Goal: Task Accomplishment & Management: Manage account settings

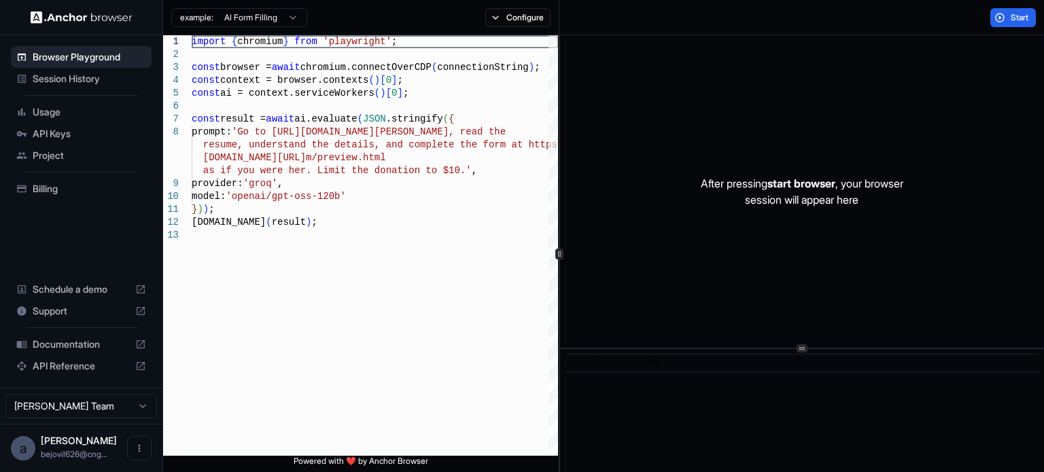
click at [807, 351] on div "After pressing start browser , your browser session will appear here ​ No logs …" at bounding box center [802, 253] width 484 height 437
click at [533, 16] on button "Configure" at bounding box center [518, 17] width 66 height 19
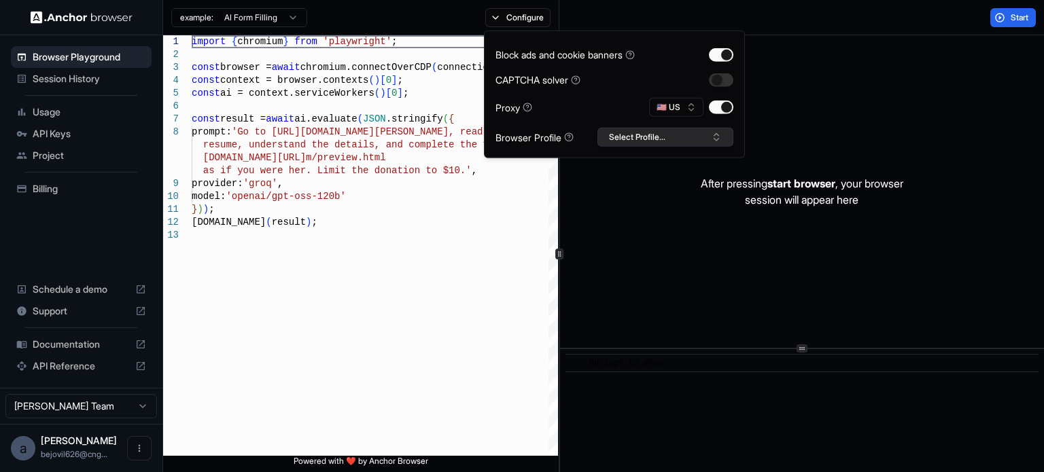
click at [638, 128] on button "Select Profile..." at bounding box center [665, 137] width 136 height 19
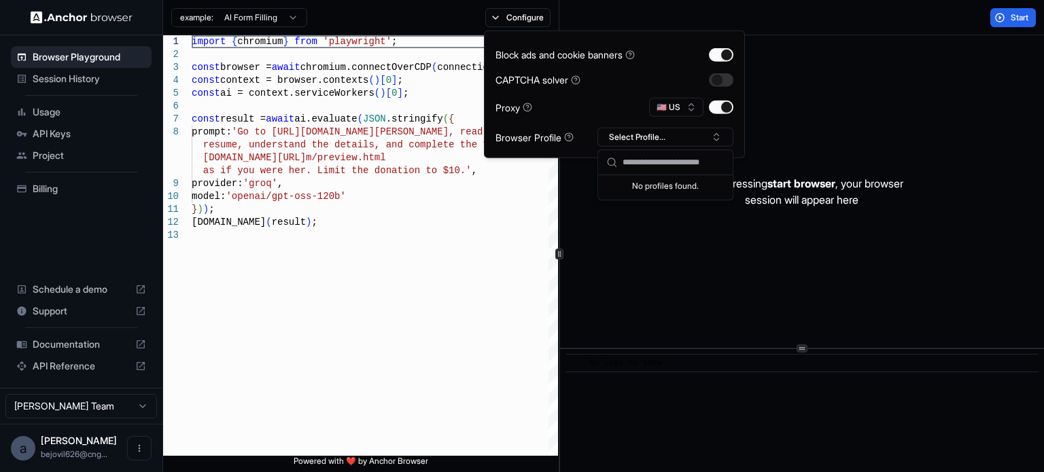
click at [643, 168] on input "text" at bounding box center [673, 162] width 102 height 24
click at [643, 166] on input "text" at bounding box center [673, 162] width 102 height 24
click at [655, 192] on div "No profiles found." at bounding box center [665, 184] width 135 height 19
click at [656, 166] on input "text" at bounding box center [673, 162] width 102 height 24
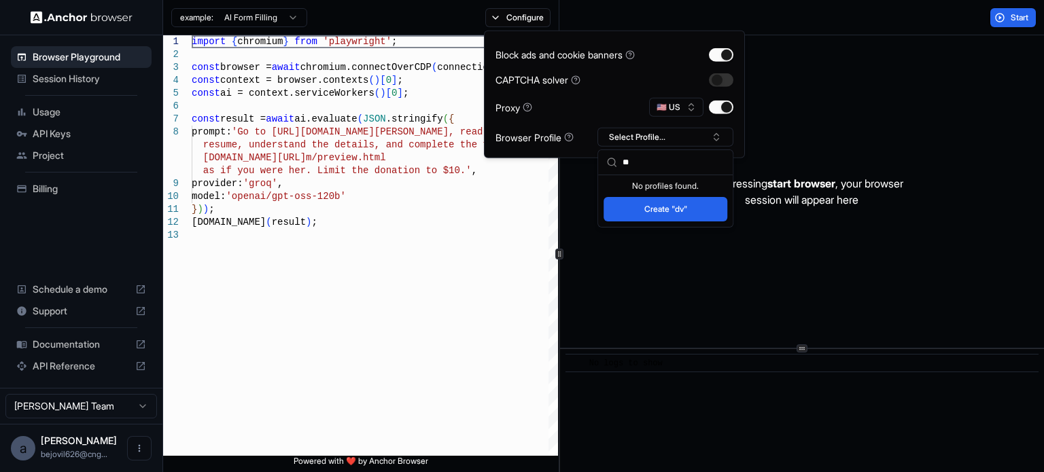
type input "**"
click at [668, 198] on button "Create "dv"" at bounding box center [665, 209] width 124 height 24
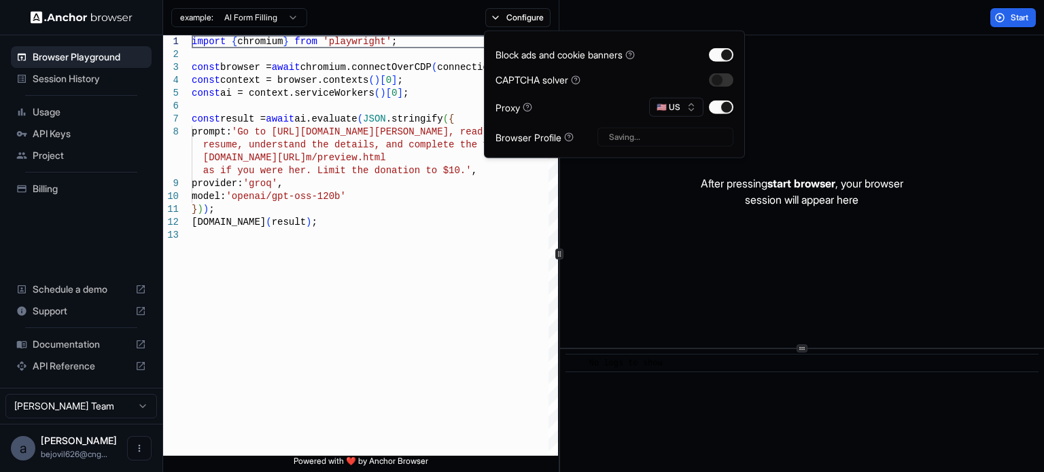
click at [666, 138] on div "Saving..." at bounding box center [665, 137] width 136 height 19
click at [666, 138] on button "dv" at bounding box center [665, 137] width 136 height 19
click at [643, 236] on div "After pressing start browser , your browser session will appear here" at bounding box center [802, 191] width 484 height 313
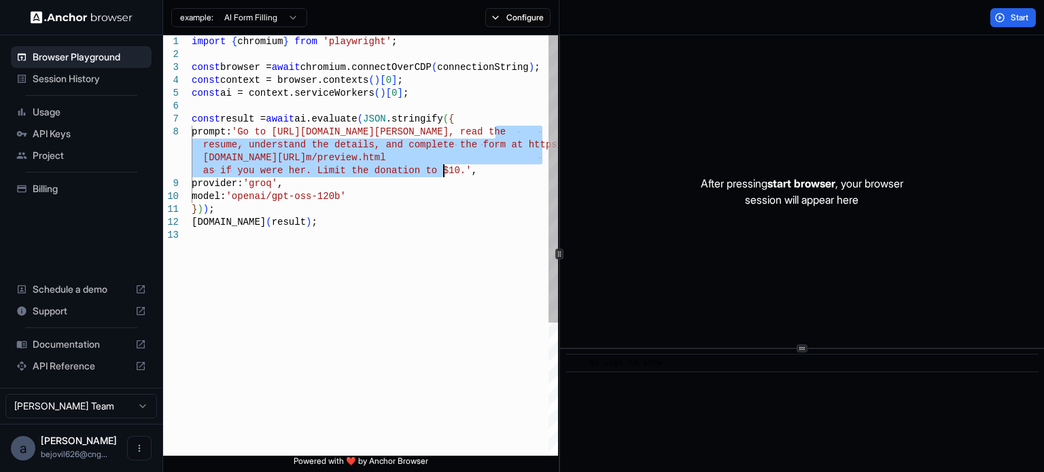
drag, startPoint x: 495, startPoint y: 132, endPoint x: 442, endPoint y: 173, distance: 67.3
click at [442, 173] on div "import { chromium } from 'playwright' ; const browser = await chromium.connectO…" at bounding box center [375, 342] width 366 height 614
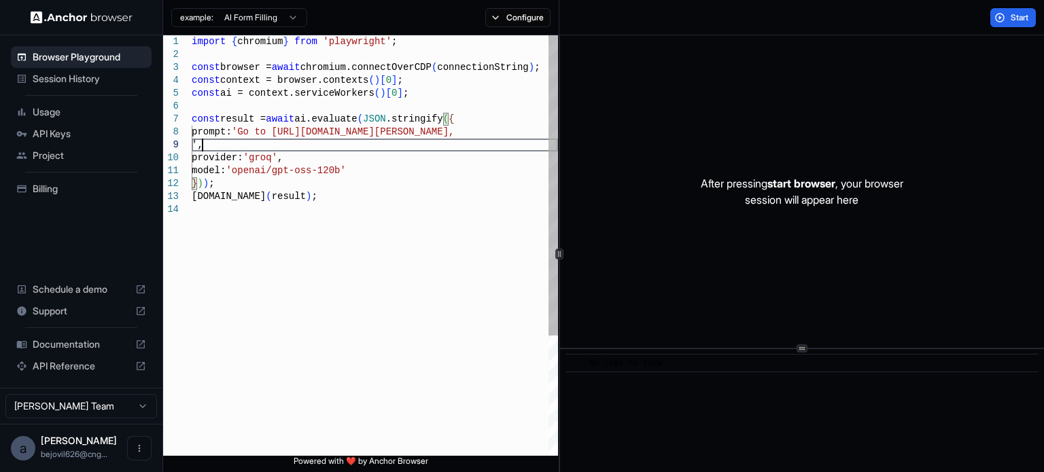
scroll to position [103, 0]
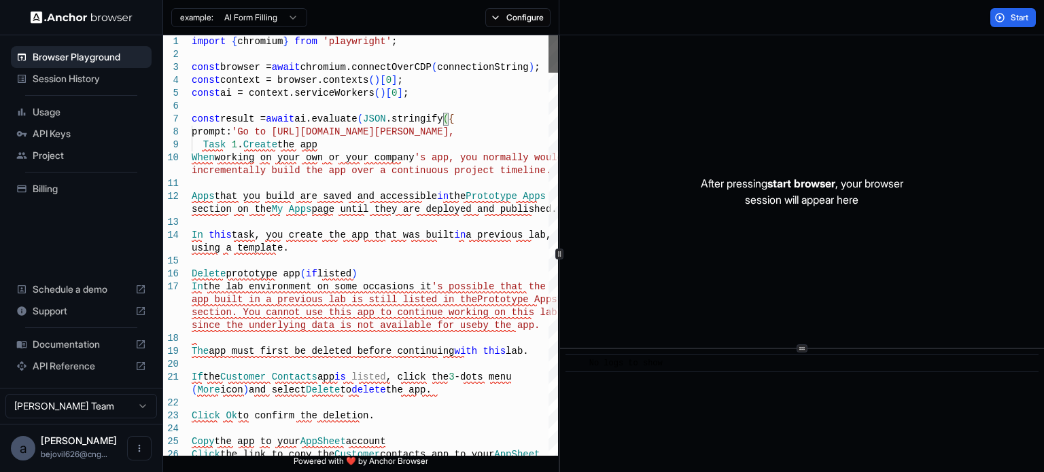
click at [558, 35] on div at bounding box center [553, 53] width 10 height 37
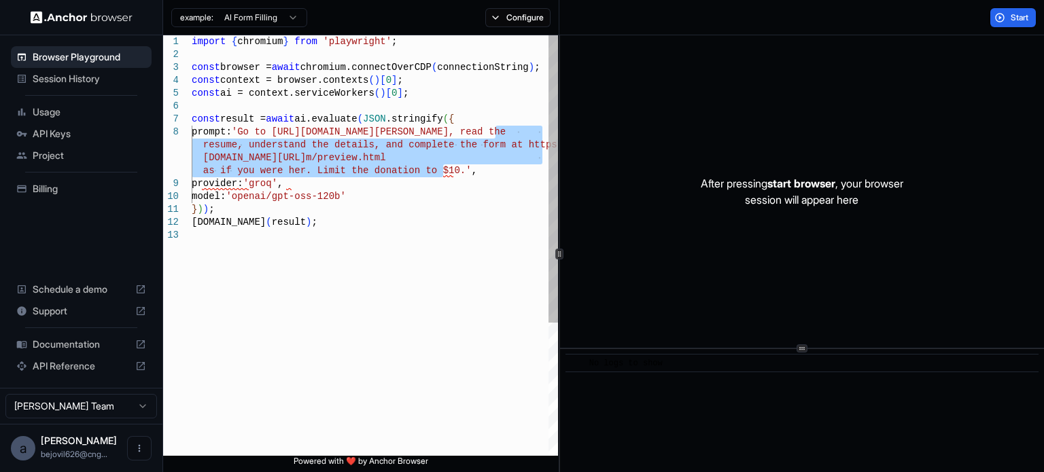
click at [364, 143] on div "const result = await ai.evaluate ( JSON .stringify ( { prompt: 'Go to [URL][DOM…" at bounding box center [375, 342] width 366 height 614
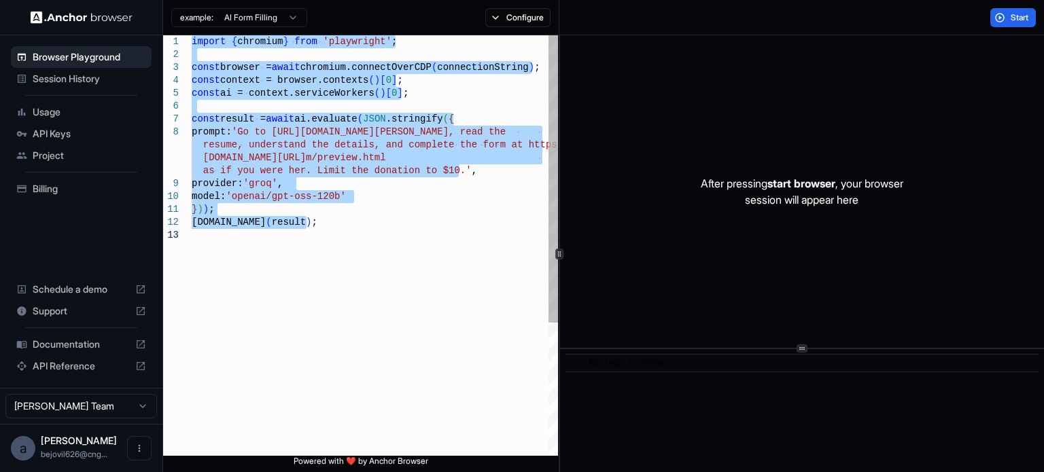
click at [407, 217] on div "const result = await ai.evaluate ( JSON .stringify ( { prompt: 'Go to [URL][DOM…" at bounding box center [375, 342] width 366 height 614
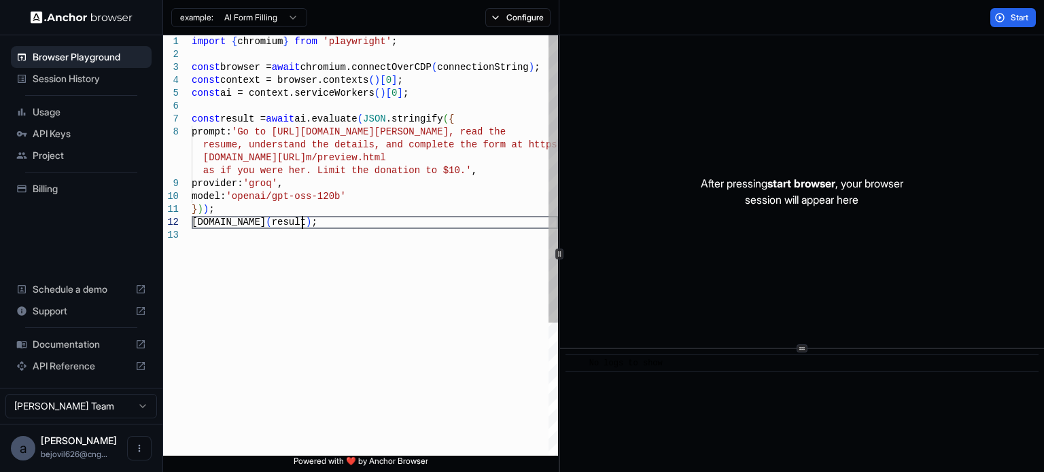
scroll to position [77, 0]
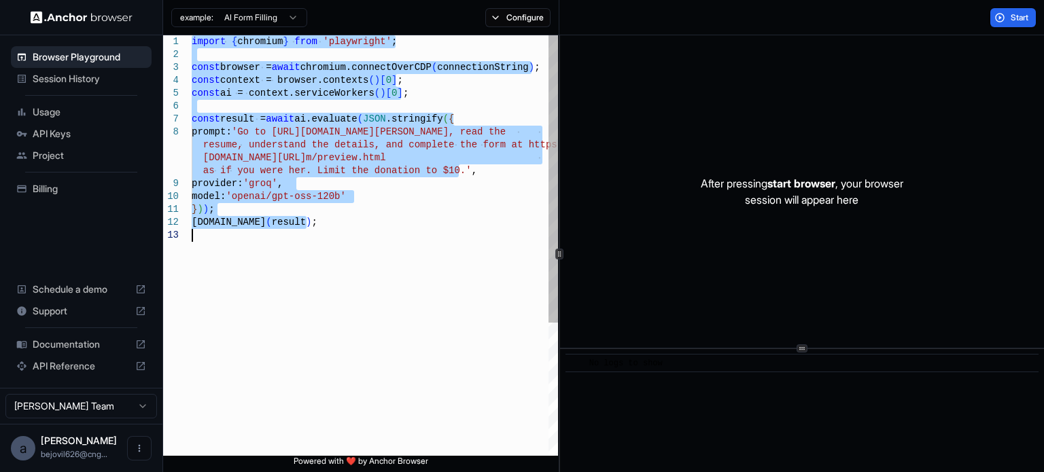
click at [357, 164] on div "model: 'openai/gpt-oss-120b' } ) ) ; [DOMAIN_NAME] ( result ) ; prompt: 'Go to …" at bounding box center [375, 342] width 366 height 614
click at [370, 135] on div "model: 'openai/gpt-oss-120b' } ) ) ; [DOMAIN_NAME] ( result ) ; prompt: 'Go to …" at bounding box center [375, 342] width 366 height 614
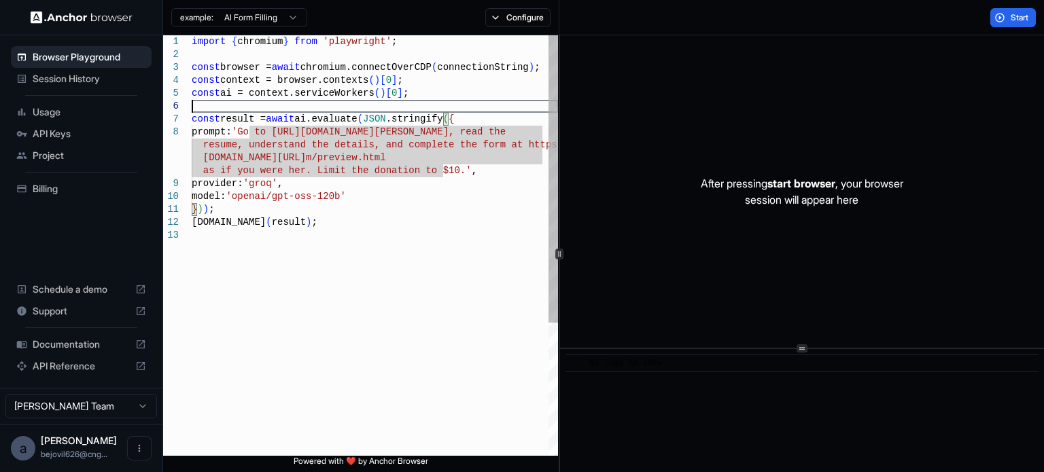
click at [362, 109] on div "model: 'openai/gpt-oss-120b' } ) ) ; [DOMAIN_NAME] ( result ) ; prompt: 'Go to …" at bounding box center [375, 342] width 366 height 614
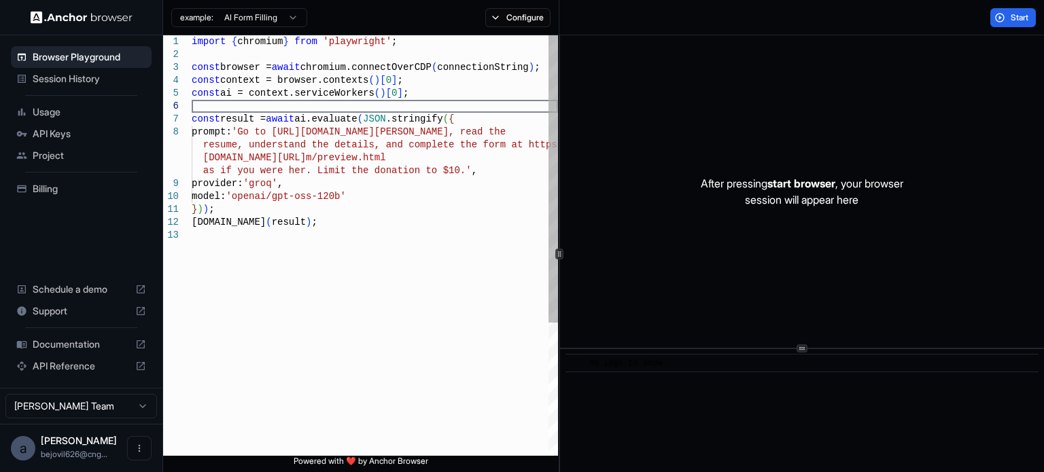
click at [484, 133] on div "model: 'openai/gpt-oss-120b' } ) ) ; [DOMAIN_NAME] ( result ) ; prompt: 'Go to …" at bounding box center [375, 342] width 366 height 614
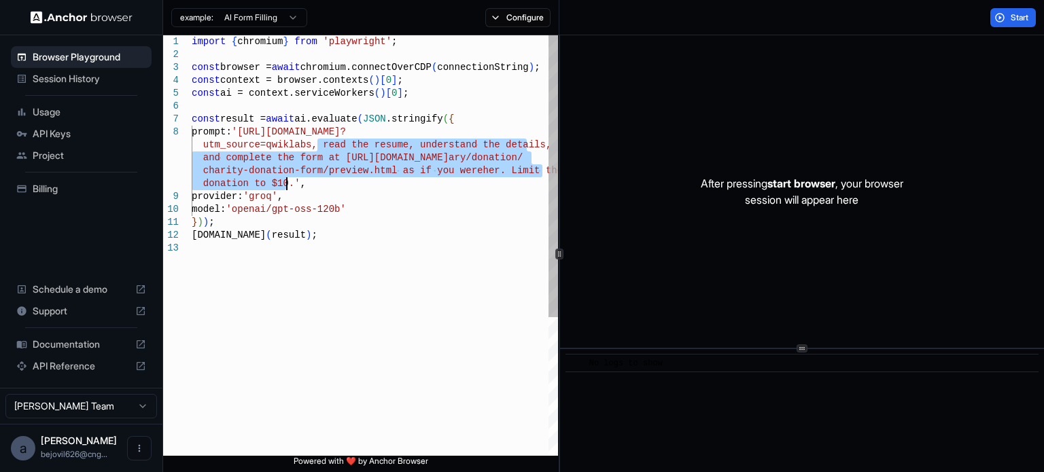
drag, startPoint x: 315, startPoint y: 145, endPoint x: 285, endPoint y: 184, distance: 49.5
click at [285, 184] on div "model: 'openai/gpt-oss-120b' } ) ) ; [DOMAIN_NAME] ( result ) ; prompt: '[URL][…" at bounding box center [375, 348] width 366 height 627
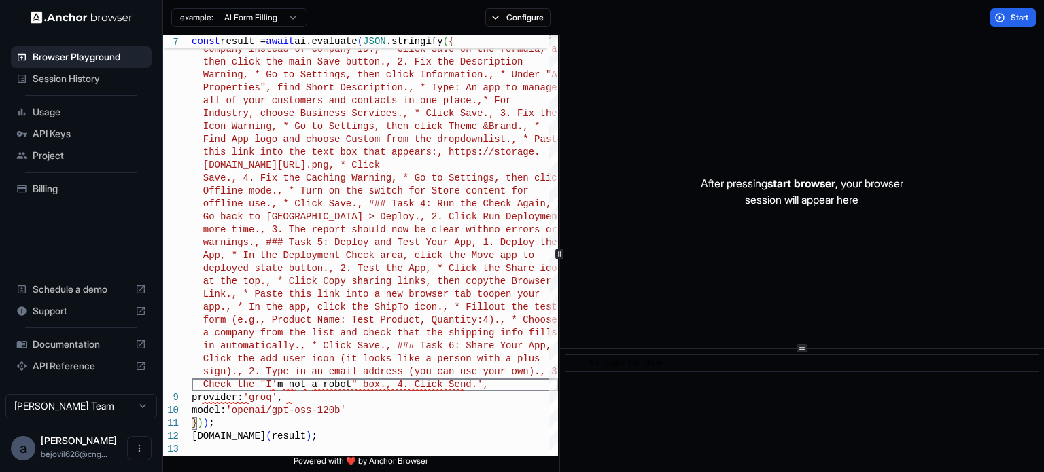
click at [708, 194] on p "After pressing start browser , your browser session will appear here" at bounding box center [802, 191] width 202 height 33
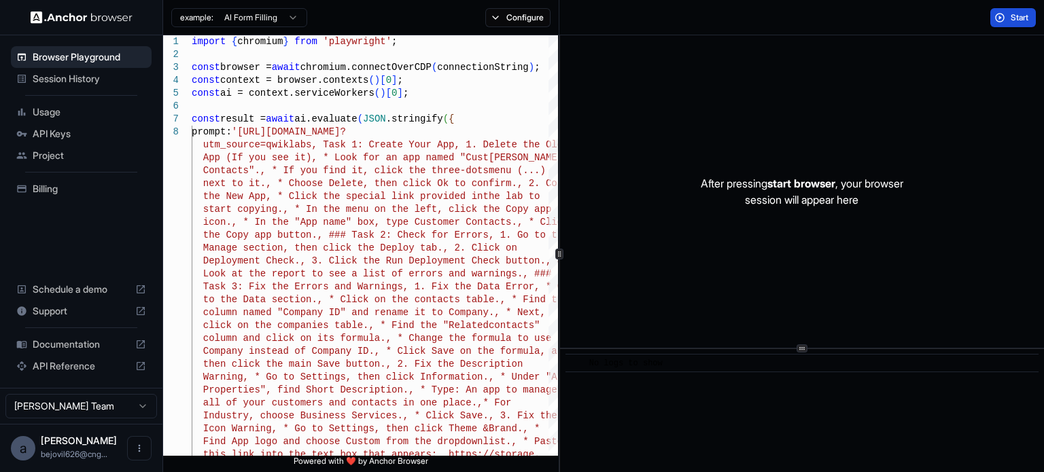
click at [989, 15] on div "Start" at bounding box center [1013, 17] width 62 height 19
click at [993, 20] on button "Start" at bounding box center [1013, 17] width 46 height 19
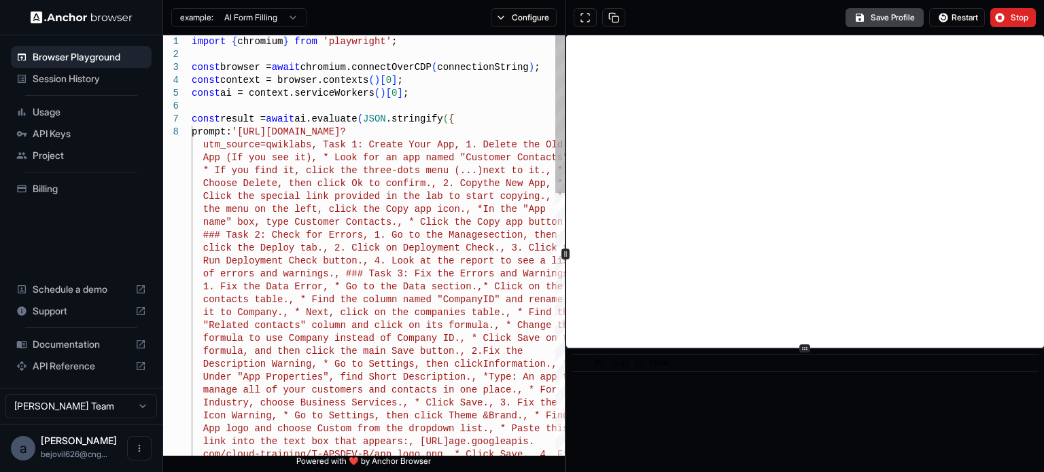
click at [565, 232] on div at bounding box center [565, 253] width 1 height 437
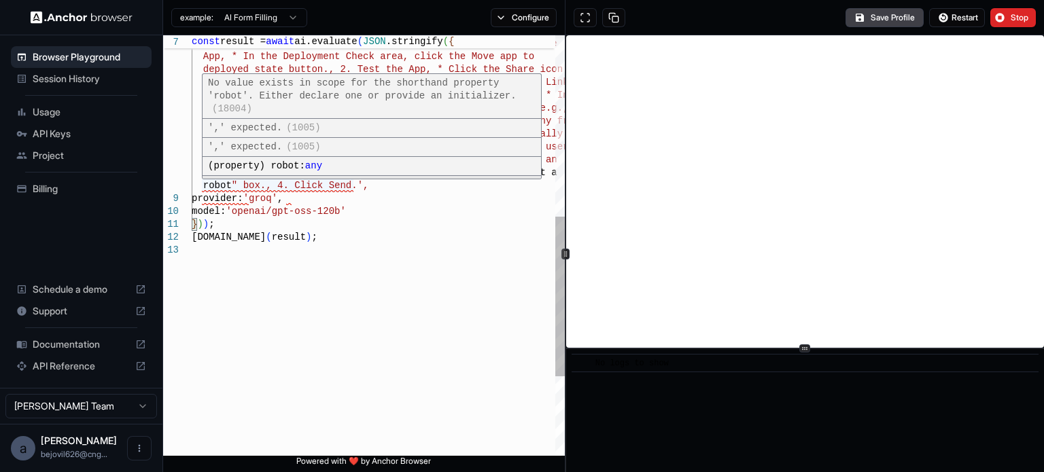
click at [228, 186] on div "deployed state button., 2. Test the App, * Click t he Share icon at the top., *…" at bounding box center [378, 112] width 373 height 1105
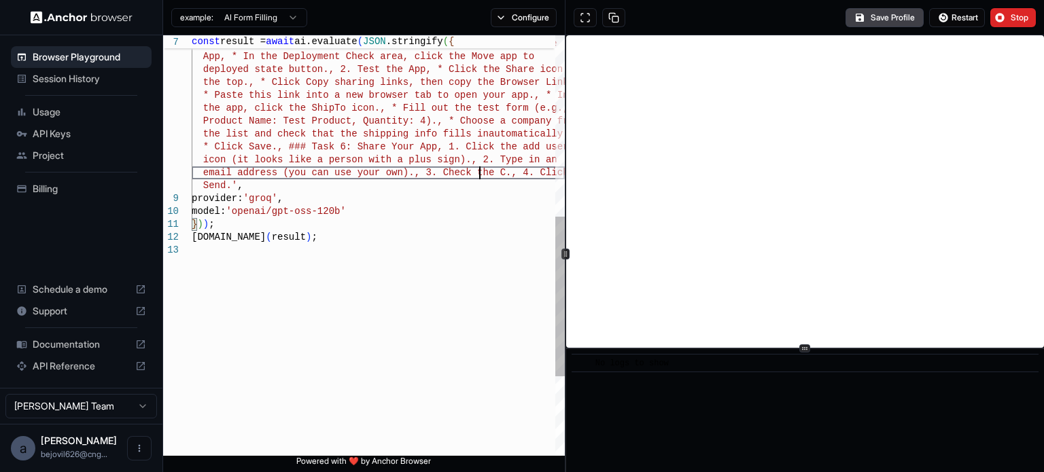
scroll to position [90, 0]
click at [356, 170] on div "deployed state button., 2. Test the App, * Click t he Share icon at the top., *…" at bounding box center [378, 112] width 373 height 1105
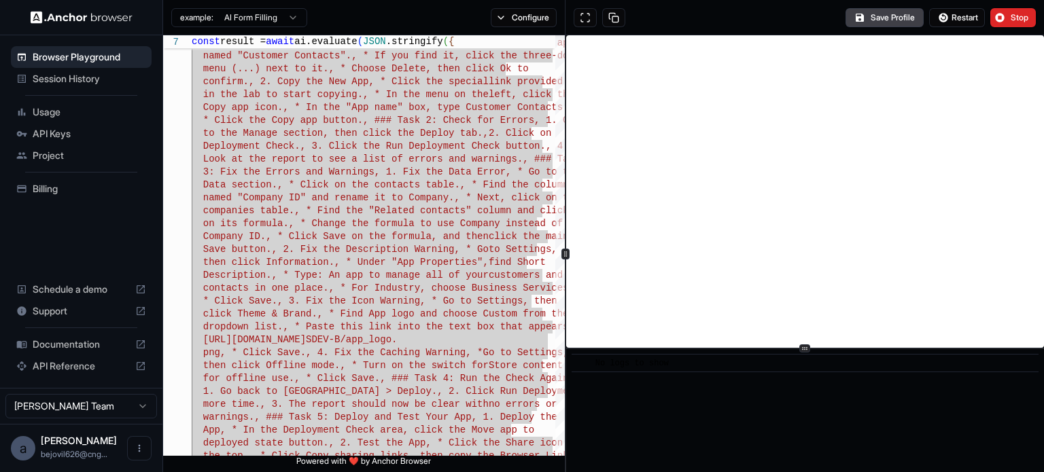
click at [970, 10] on button "Restart" at bounding box center [957, 17] width 56 height 19
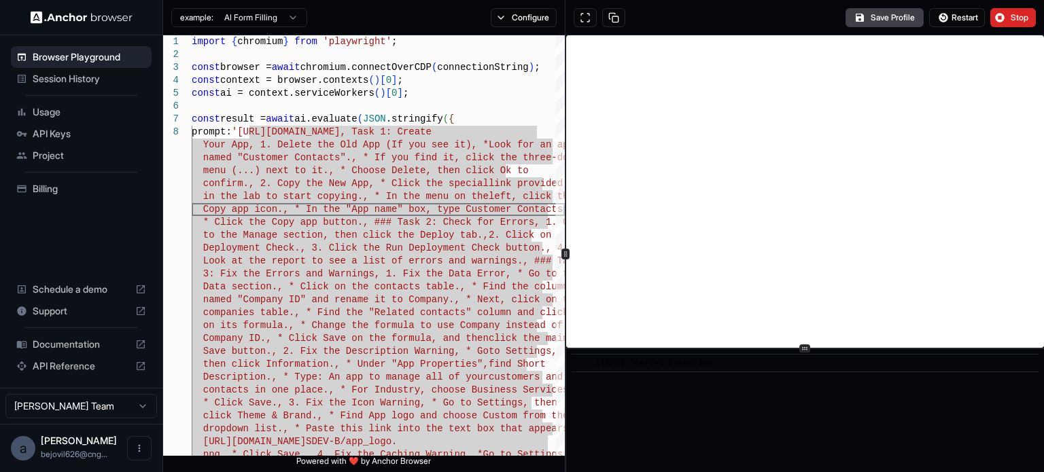
click at [832, 470] on div "​ [INFO] Started Execution" at bounding box center [805, 410] width 478 height 123
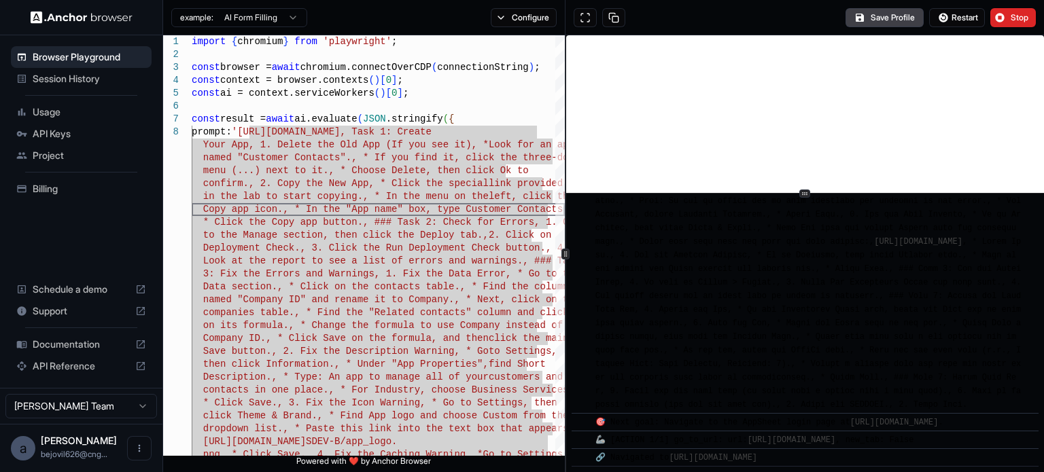
scroll to position [268, 0]
click at [824, 193] on div at bounding box center [805, 193] width 478 height 1
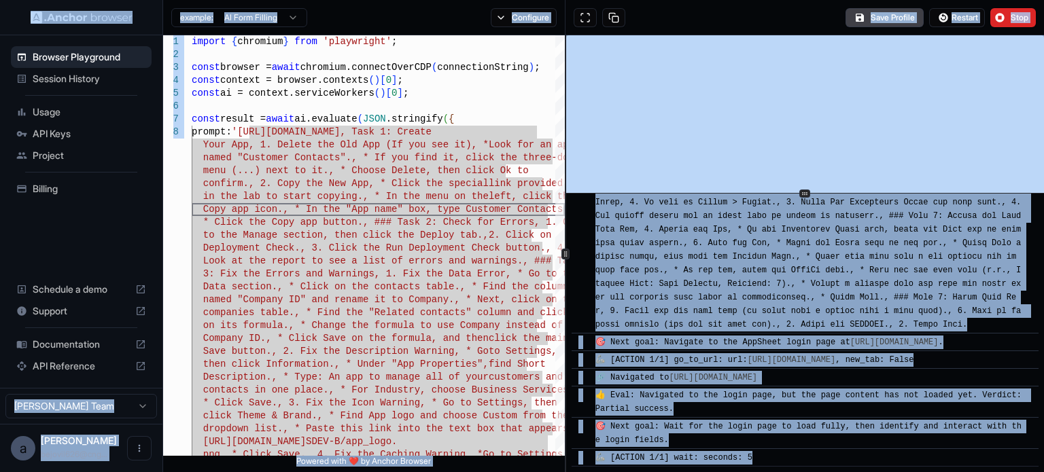
click at [828, 402] on div "👍 Eval: Navigated to the login page, but the page content has not loaded yet. V…" at bounding box center [809, 402] width 428 height 27
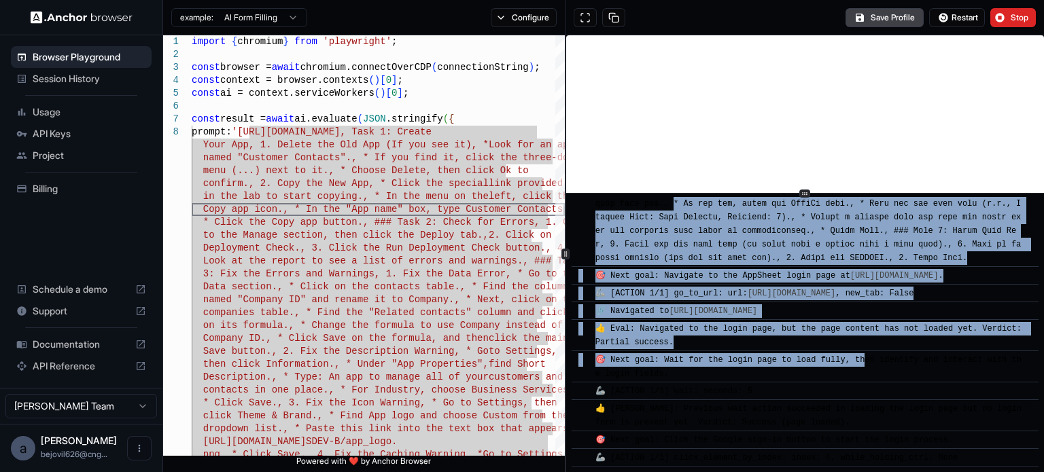
scroll to position [413, 0]
drag, startPoint x: 807, startPoint y: 277, endPoint x: 864, endPoint y: 364, distance: 104.0
click at [864, 364] on div "​ [INFO] Started Execution ​ 🚀 Task: [URL][DOMAIN_NAME] [URL][DOMAIN_NAME] ​ 🎯 …" at bounding box center [804, 152] width 467 height 630
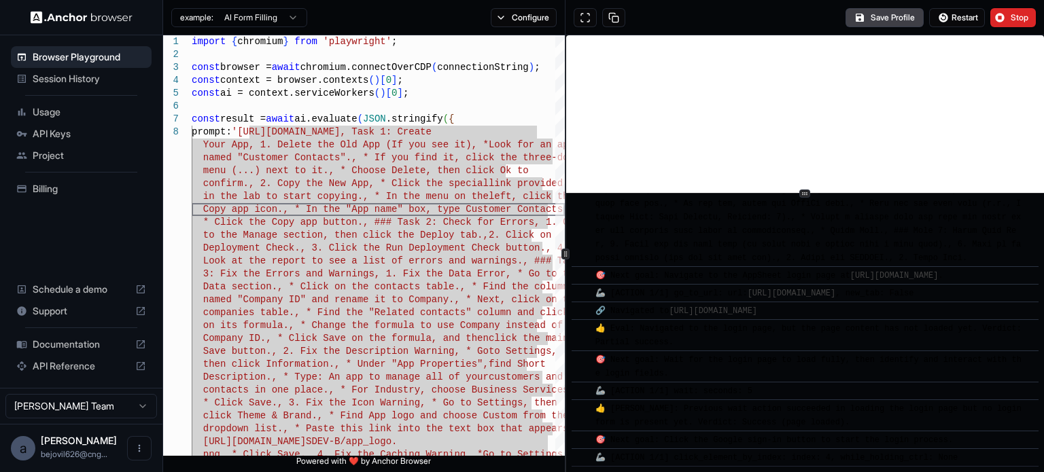
click at [864, 369] on div "🎯 Next goal: Wait for the login page to load fully, then identify and interact …" at bounding box center [809, 366] width 428 height 27
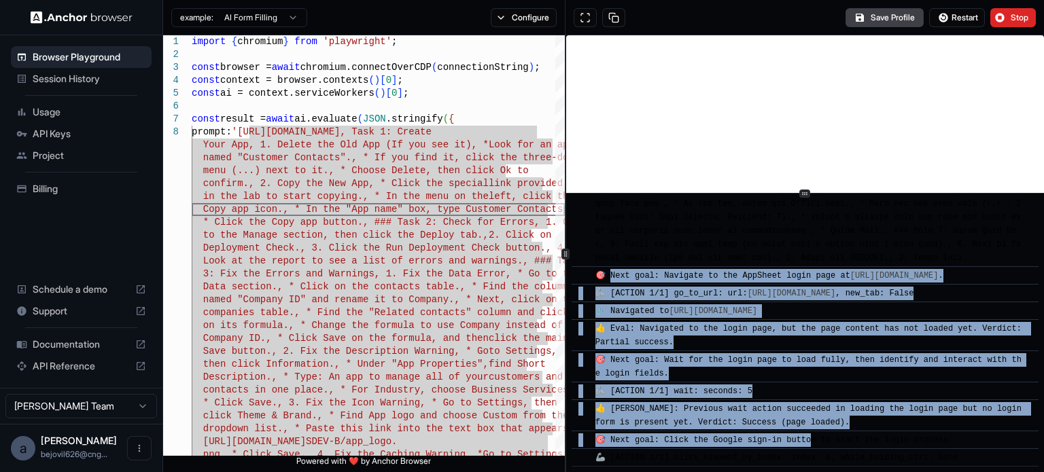
drag, startPoint x: 610, startPoint y: 255, endPoint x: 811, endPoint y: 446, distance: 276.8
click at [811, 446] on div "​ [INFO] Started Execution ​ 🚀 Task: [URL][DOMAIN_NAME] [URL][DOMAIN_NAME] ​ 🎯 …" at bounding box center [804, 152] width 467 height 630
click at [814, 336] on div "👍 Eval: Navigated to the login page, but the page content has not loaded yet. V…" at bounding box center [809, 335] width 428 height 27
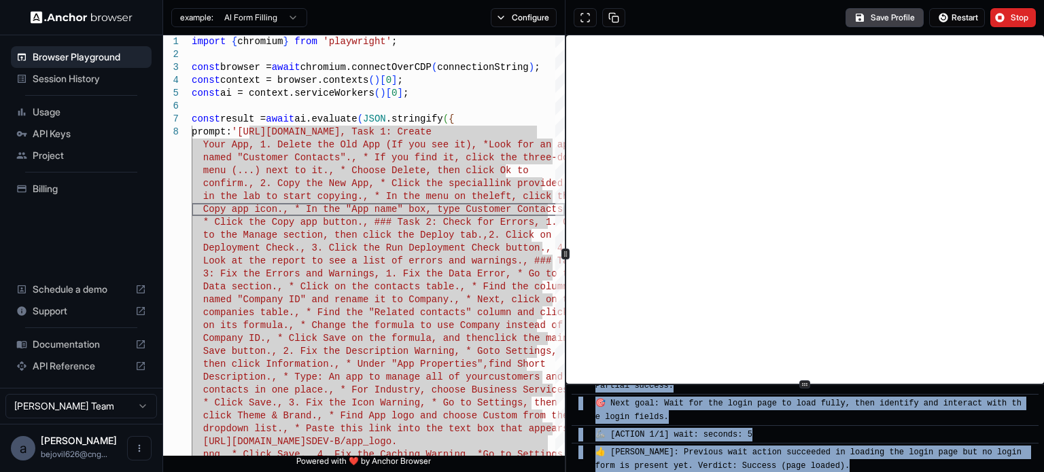
scroll to position [718, 0]
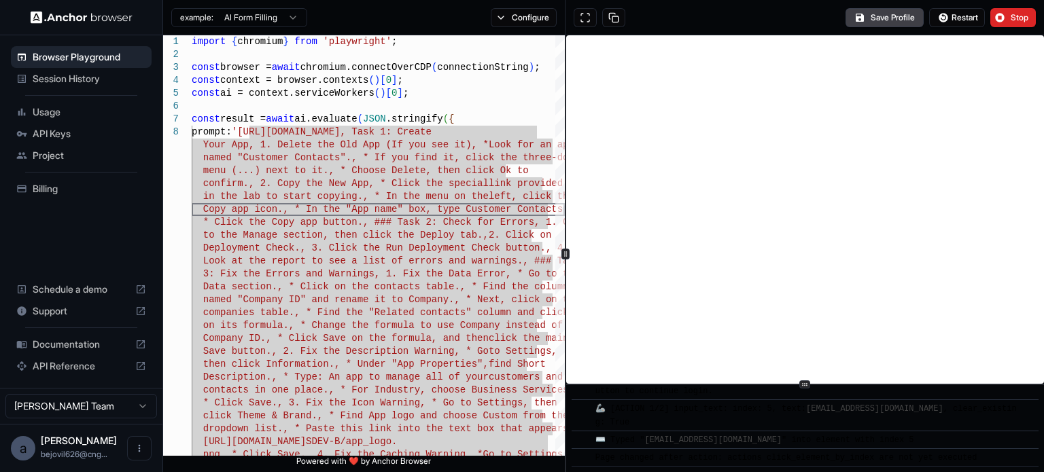
click at [815, 431] on div "​ [INFO] Started Execution ​ 🚀 Task: [URL][DOMAIN_NAME] [URL][DOMAIN_NAME] ​ 🎯 …" at bounding box center [805, 253] width 478 height 437
click at [1018, 18] on span "Stop" at bounding box center [1019, 17] width 19 height 11
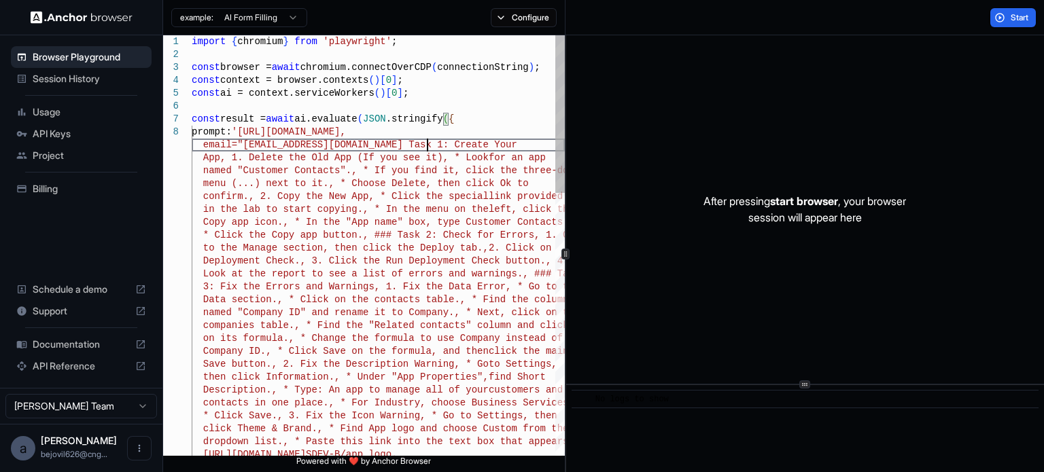
scroll to position [103, 0]
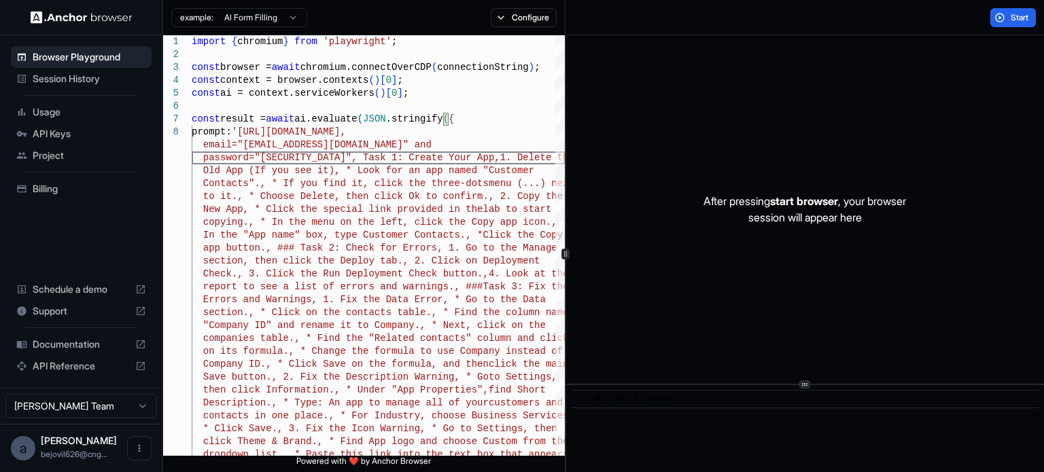
click at [745, 124] on div "After pressing start browser , your browser session will appear here" at bounding box center [805, 209] width 478 height 349
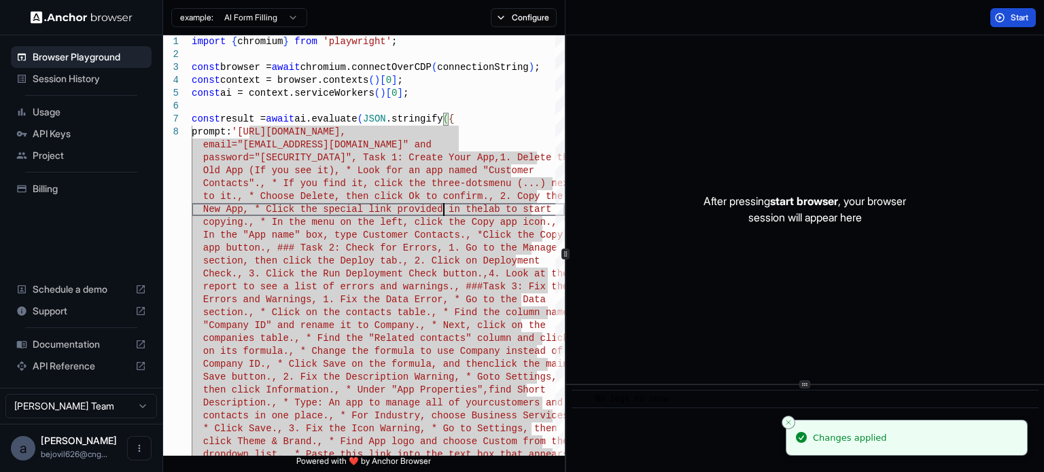
click at [1033, 16] on button "Start" at bounding box center [1013, 17] width 46 height 19
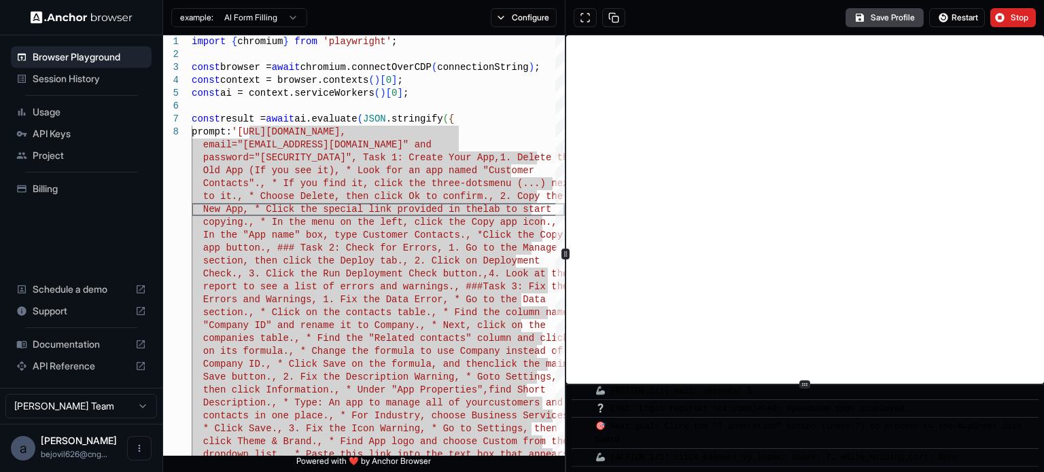
scroll to position [1118, 0]
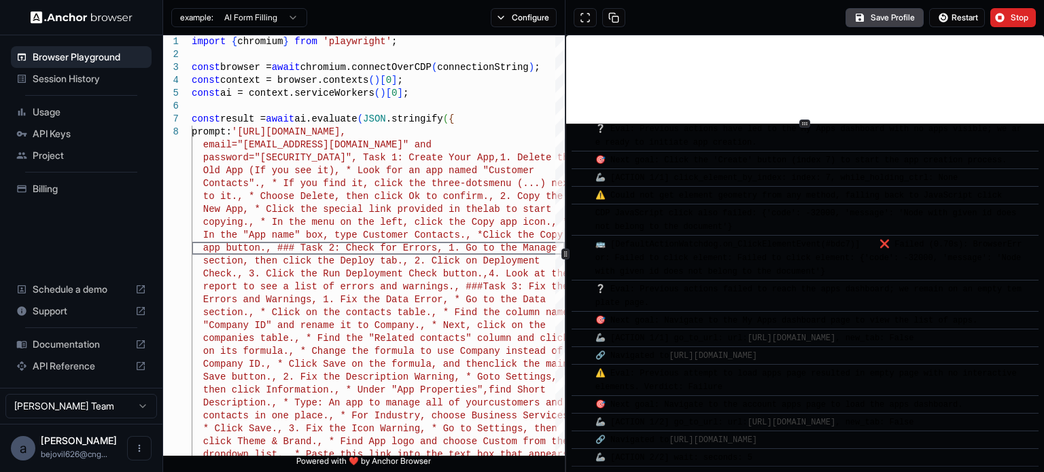
scroll to position [3938, 0]
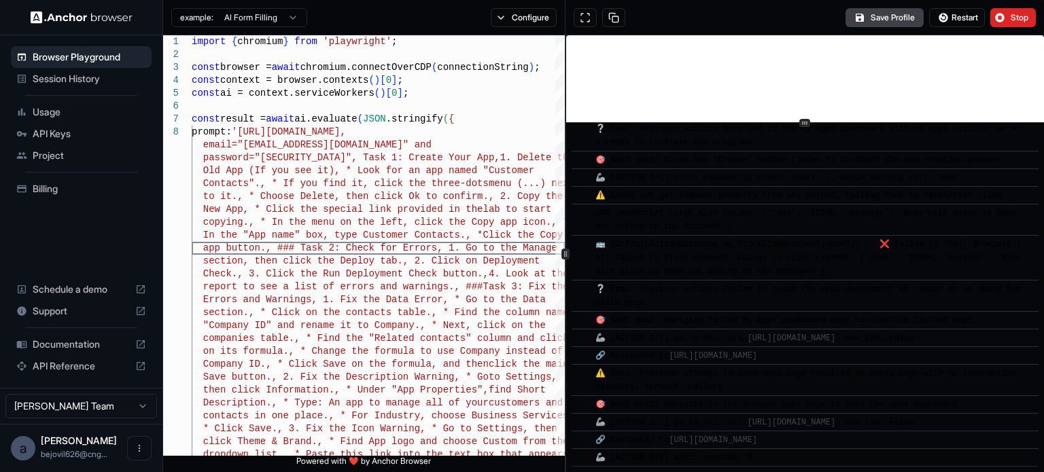
click at [816, 96] on div "​ [INFO] Started Execution ​ 🚀 Task: [URL][DOMAIN_NAME] , email=" [EMAIL_ADDRES…" at bounding box center [805, 253] width 478 height 437
click at [767, 349] on div "🔗 Navigated to [URL][DOMAIN_NAME]" at bounding box center [681, 356] width 172 height 14
drag, startPoint x: 856, startPoint y: 357, endPoint x: 745, endPoint y: 222, distance: 174.7
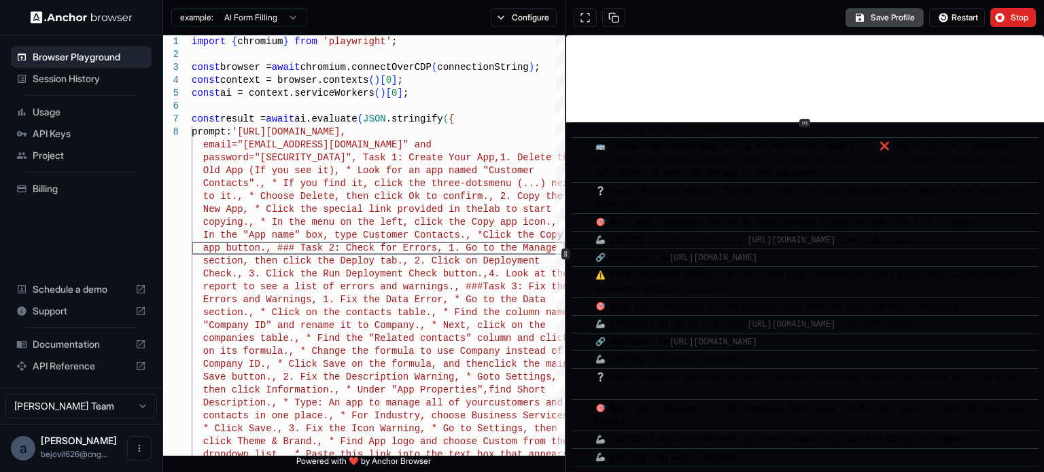
scroll to position [4034, 0]
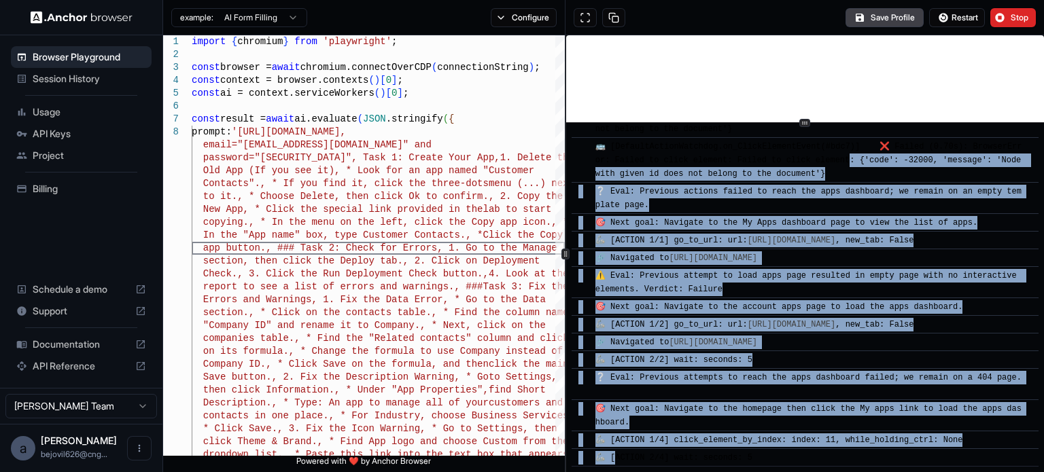
drag, startPoint x: 616, startPoint y: 457, endPoint x: 858, endPoint y: 150, distance: 390.4
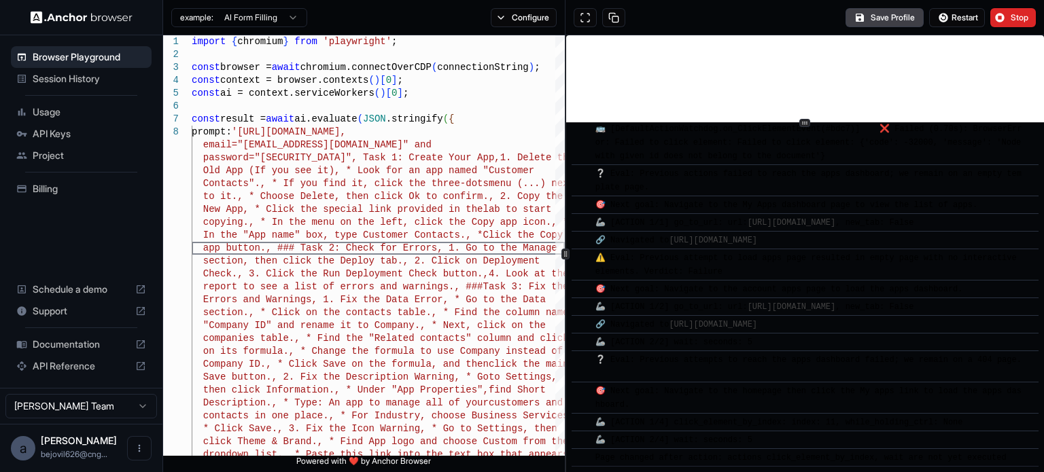
scroll to position [4031, 0]
drag, startPoint x: 811, startPoint y: 126, endPoint x: 815, endPoint y: 255, distance: 129.9
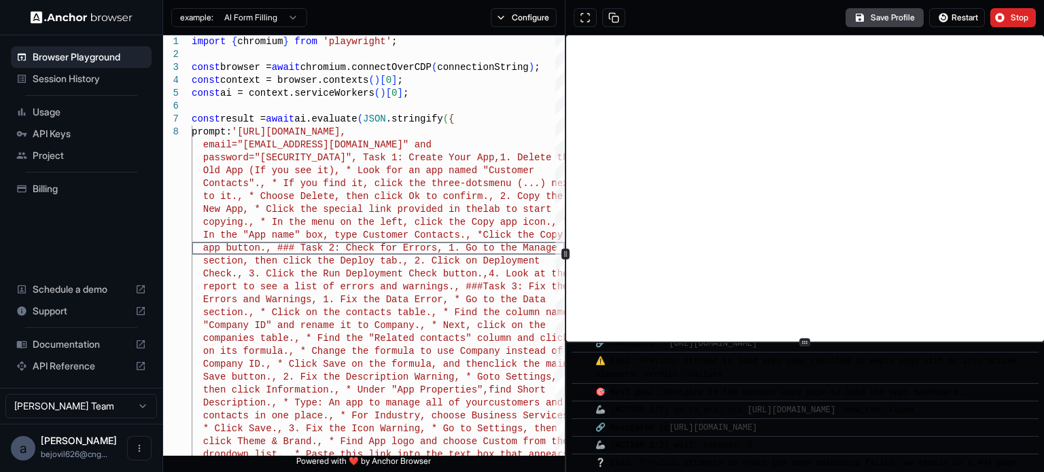
click at [811, 343] on div at bounding box center [805, 342] width 478 height 1
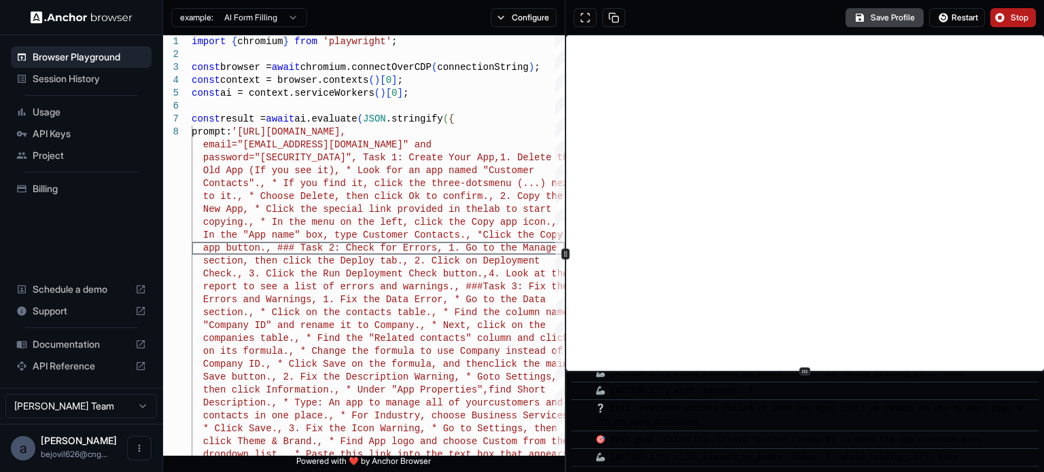
scroll to position [4463, 0]
click at [1011, 17] on span "Stop" at bounding box center [1019, 17] width 19 height 11
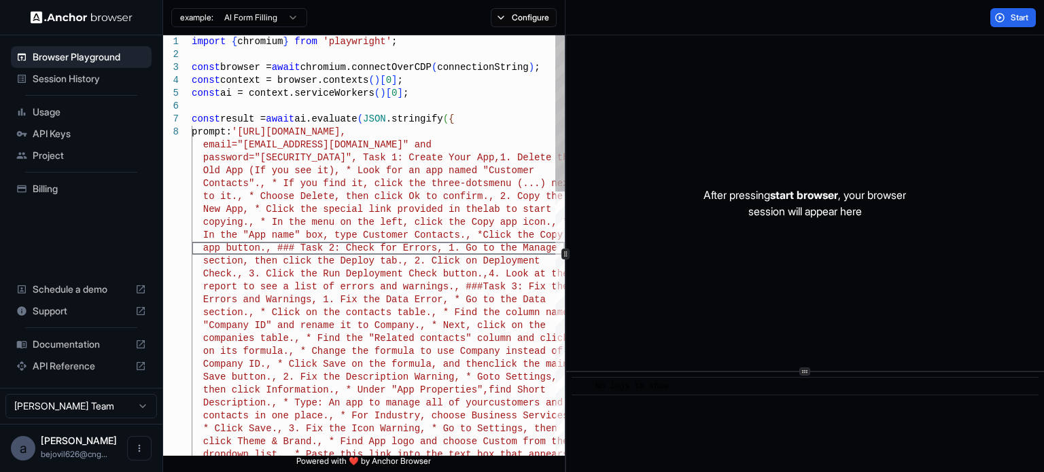
scroll to position [0, 0]
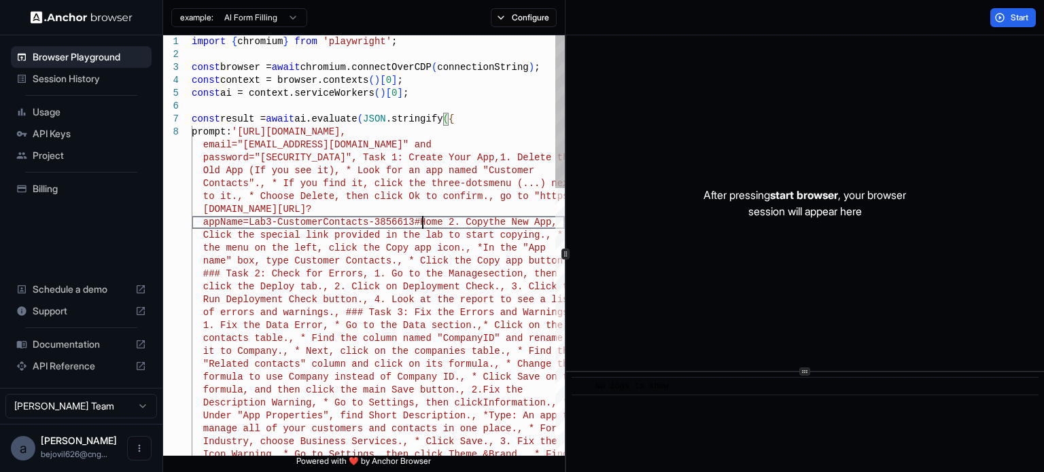
scroll to position [52, 0]
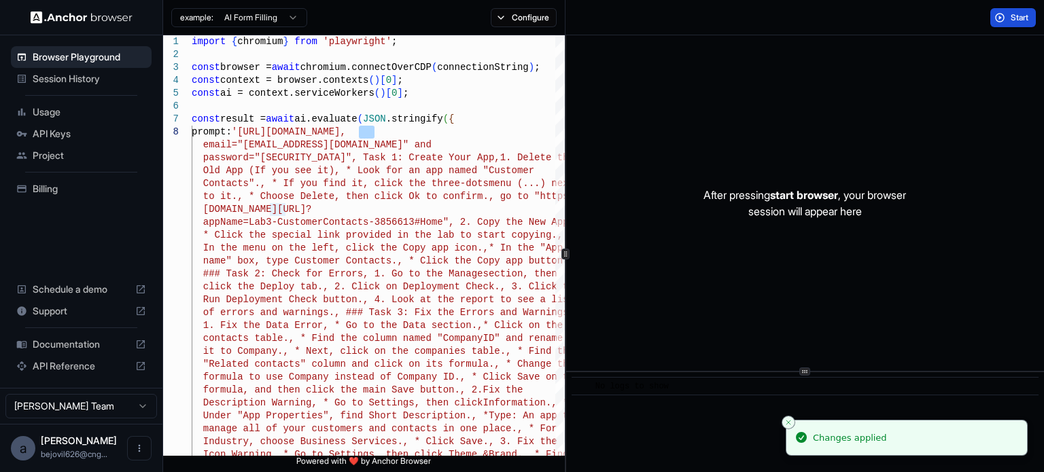
click at [999, 16] on button "Start" at bounding box center [1013, 17] width 46 height 19
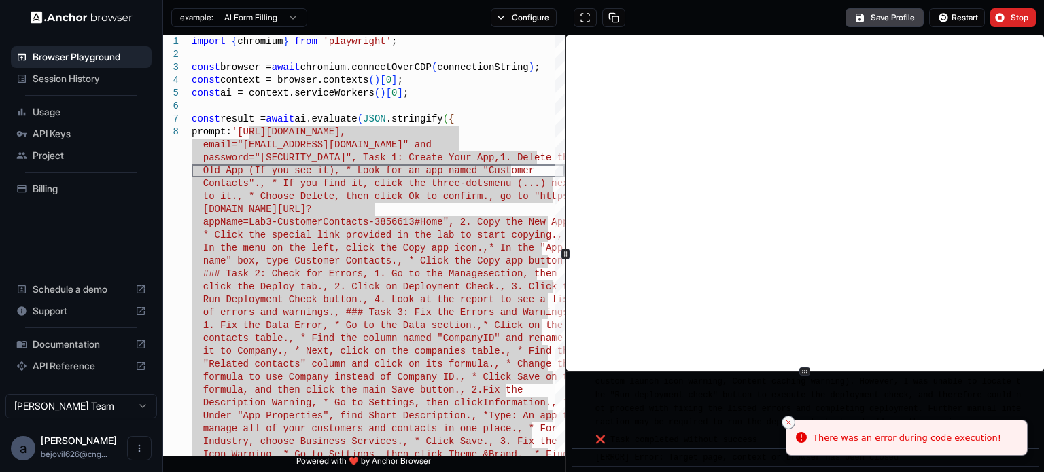
click at [790, 425] on icon "Close toast" at bounding box center [788, 423] width 8 height 8
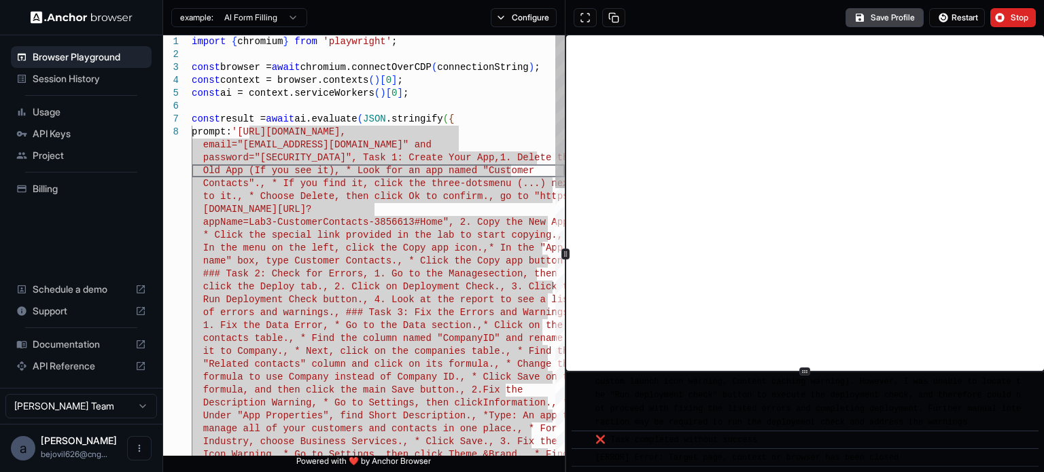
scroll to position [52, 0]
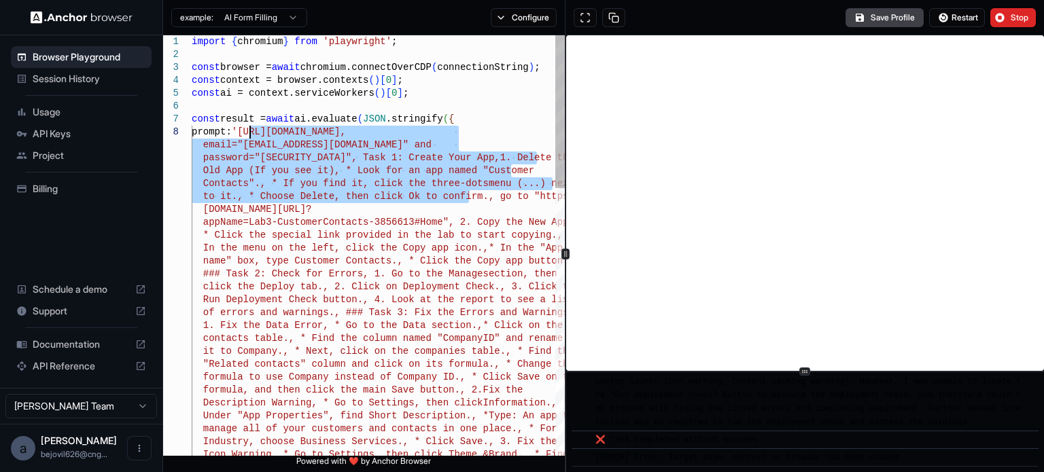
drag, startPoint x: 471, startPoint y: 194, endPoint x: 247, endPoint y: 134, distance: 231.4
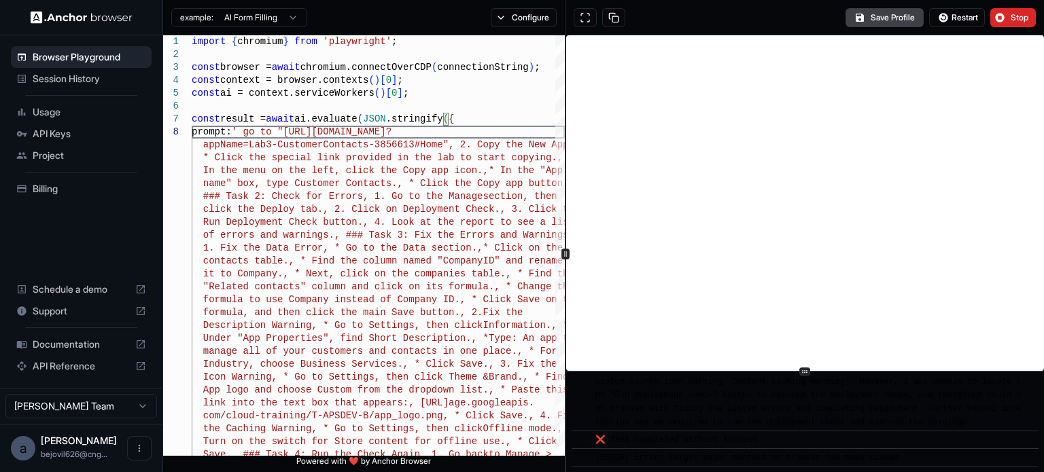
click at [942, 16] on button "Restart" at bounding box center [957, 17] width 56 height 19
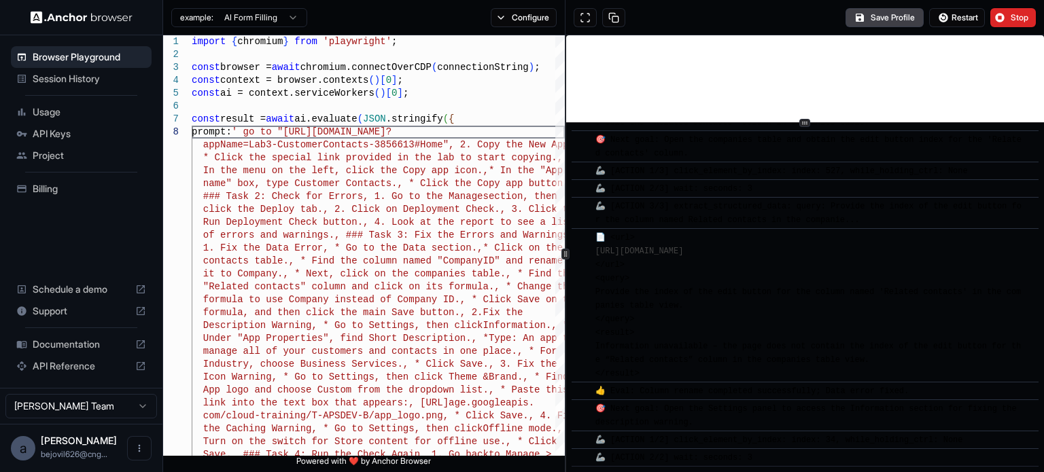
scroll to position [3873, 0]
click at [839, 10] on div "example: AI Form Filling Configure Save Profile Restart Stop 8 6 7 3 4 5 1 2 Tu…" at bounding box center [603, 236] width 881 height 472
click at [130, 405] on html "Browser Playground Session History Usage API Keys Project Billing Schedule a de…" at bounding box center [522, 236] width 1044 height 472
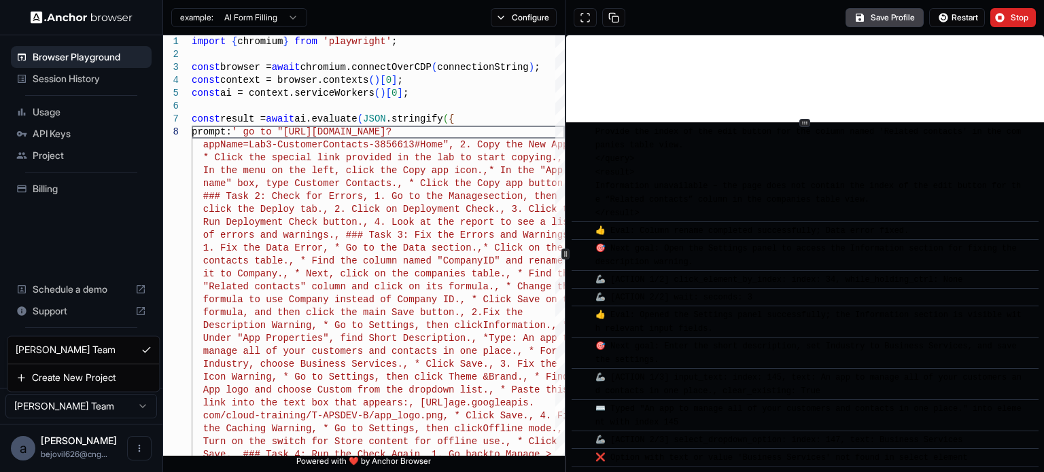
scroll to position [4031, 0]
click at [130, 405] on html "Browser Playground Session History Usage API Keys Project Billing Schedule a de…" at bounding box center [522, 236] width 1044 height 472
click at [141, 452] on icon "Open menu" at bounding box center [139, 448] width 11 height 11
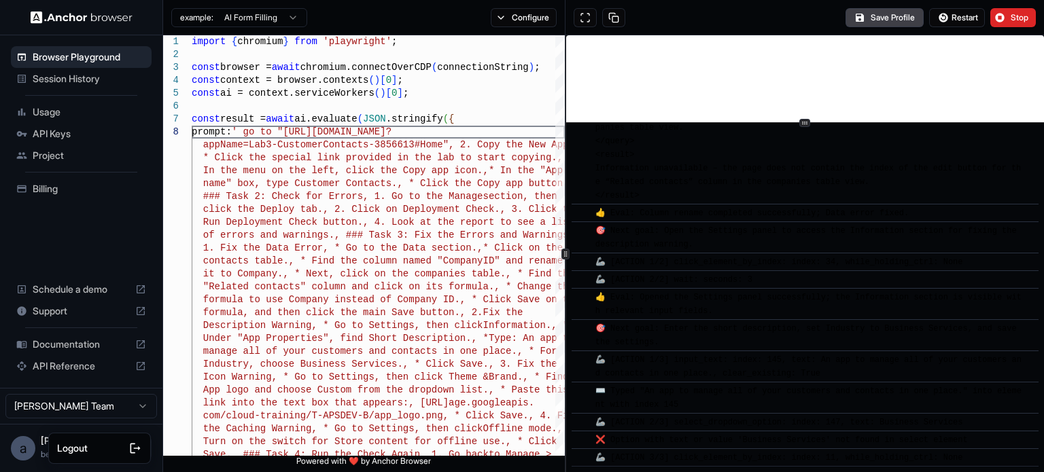
scroll to position [4049, 0]
click at [130, 263] on div at bounding box center [522, 236] width 1044 height 472
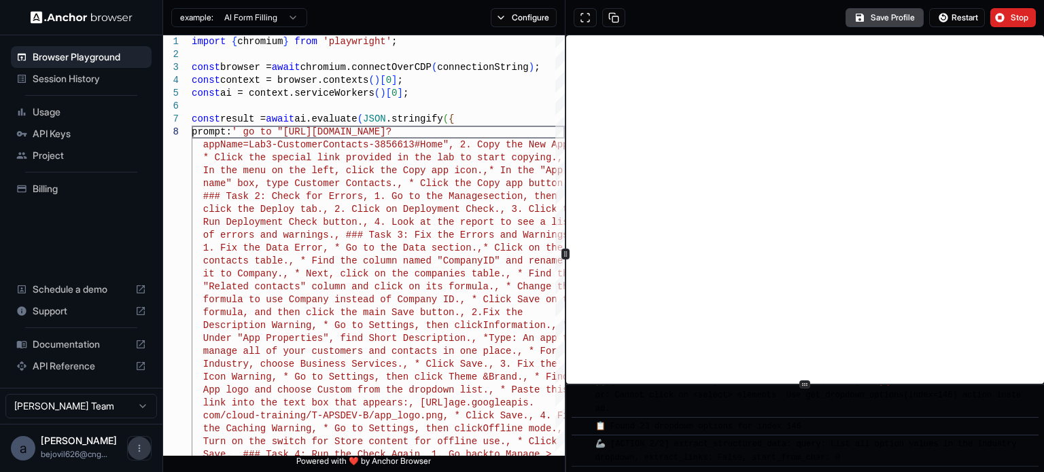
scroll to position [5049, 0]
click at [809, 438] on div "​ [INFO] Started Execution ​ 🚀 Task: go to " [URL][DOMAIN_NAME] [URL][DOMAIN_NA…" at bounding box center [805, 253] width 478 height 437
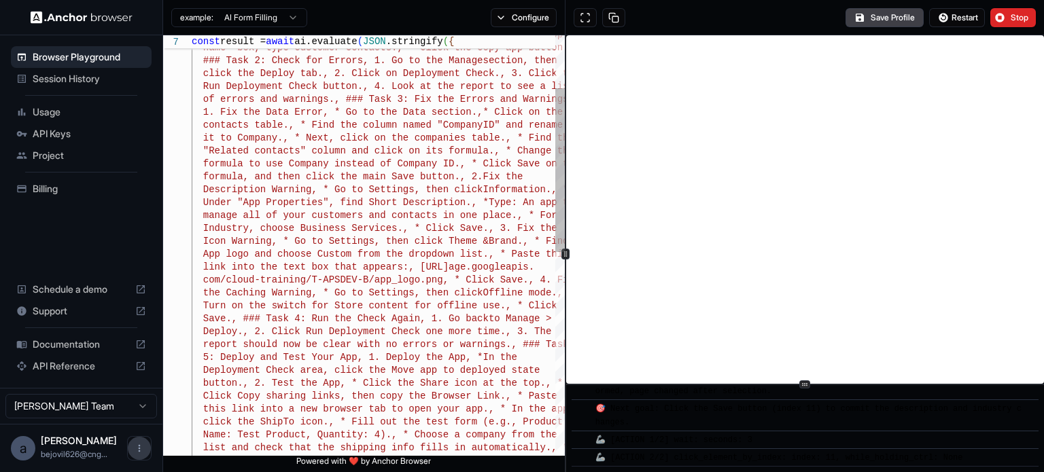
scroll to position [5229, 0]
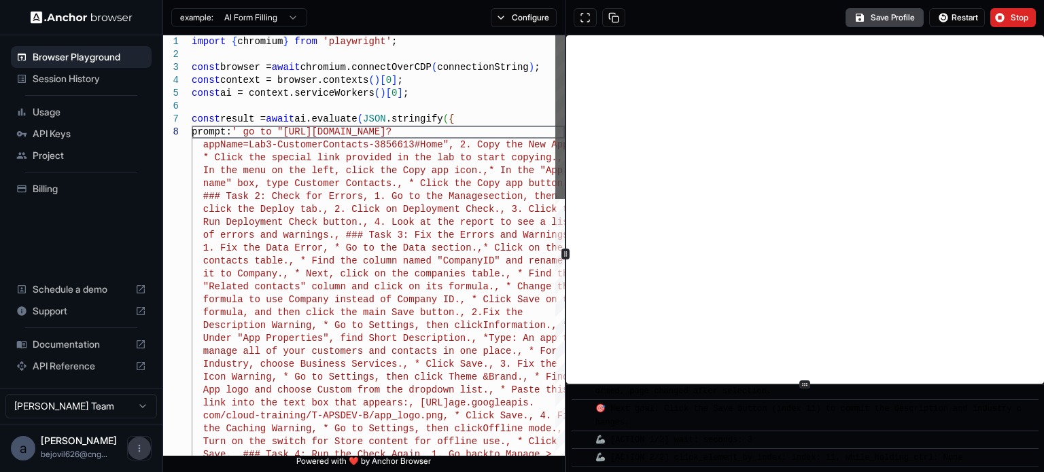
click at [565, 35] on div at bounding box center [560, 117] width 10 height 164
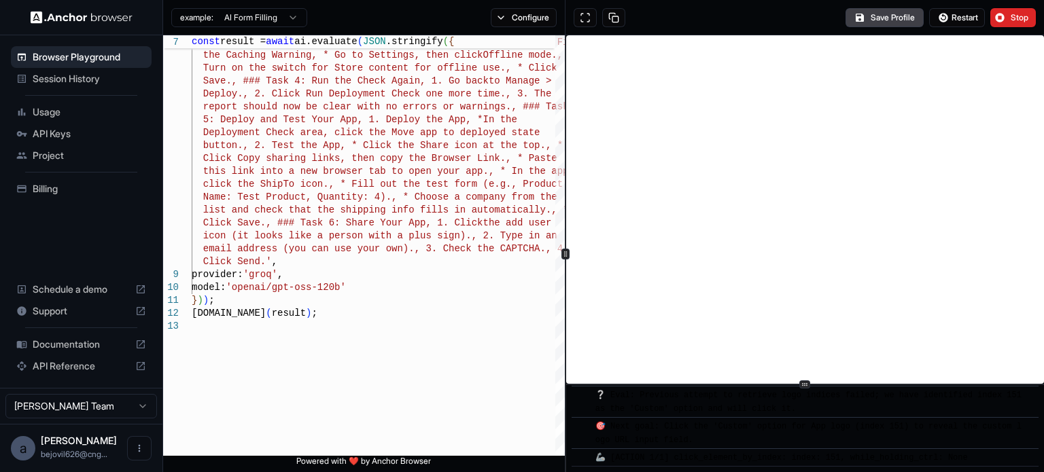
scroll to position [7266, 0]
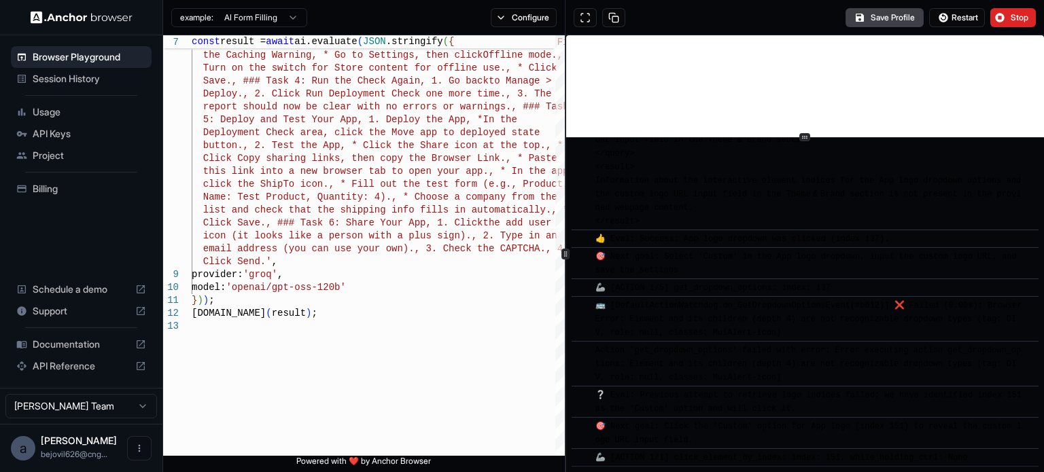
click at [783, 114] on div "​ [INFO] Started Execution ​ 🚀 Task: go to " [URL][DOMAIN_NAME] [URL][DOMAIN_NA…" at bounding box center [805, 253] width 478 height 437
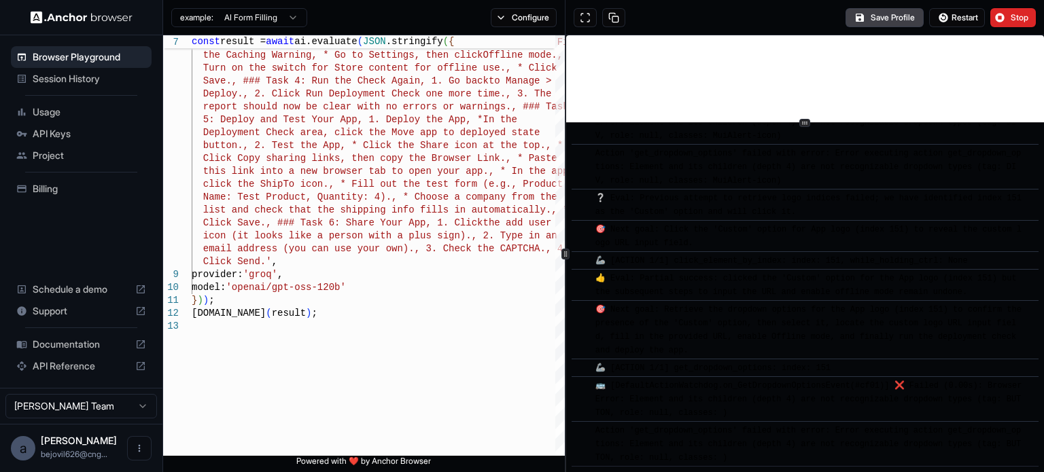
scroll to position [7200, 0]
click at [664, 216] on span "❔ Eval: Previous attempt to retrieve logo indices failed; we have identified in…" at bounding box center [810, 205] width 431 height 23
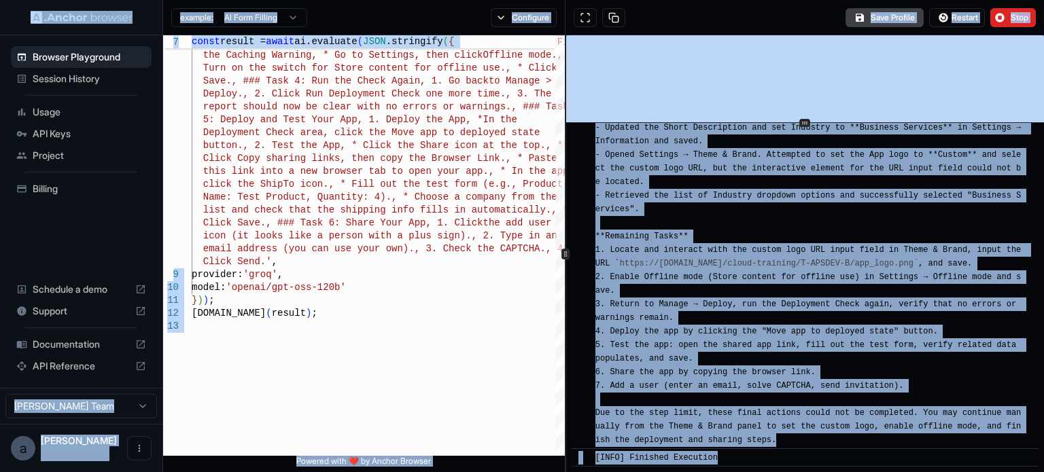
scroll to position [8192, 0]
click at [782, 457] on div "[INFO] Finished Execution" at bounding box center [809, 458] width 428 height 14
click at [769, 457] on div "[INFO] Finished Execution" at bounding box center [809, 458] width 428 height 14
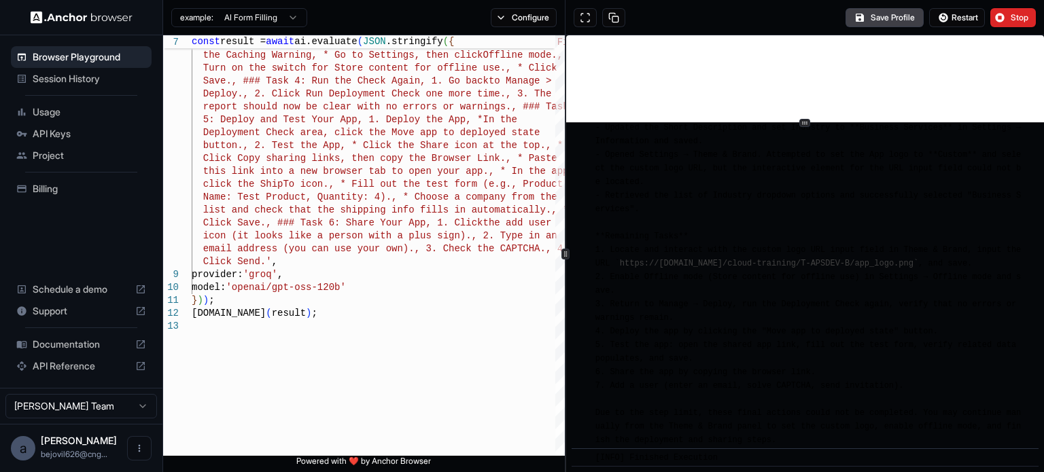
scroll to position [7717, 0]
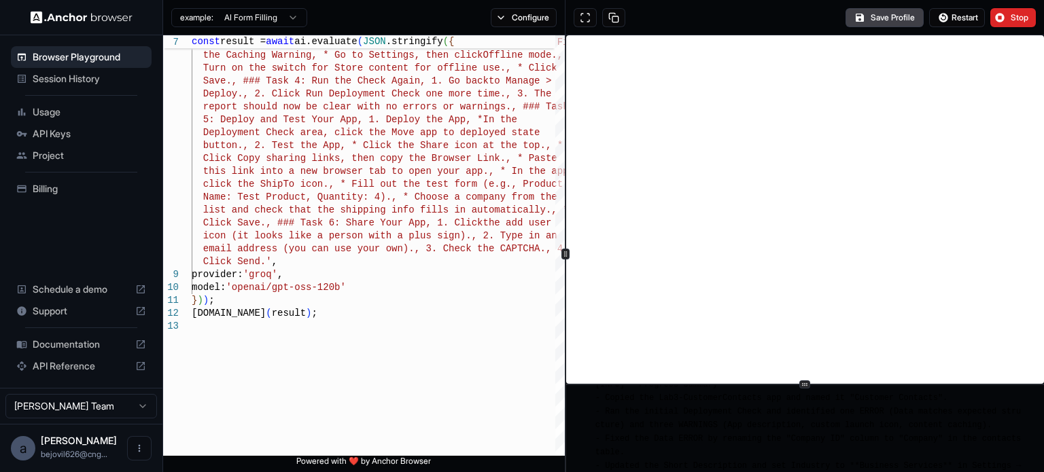
click at [746, 407] on div "​ [INFO] Started Execution ​ 🚀 Task: go to " [URL][DOMAIN_NAME] [URL][DOMAIN_NA…" at bounding box center [805, 253] width 478 height 437
click at [951, 17] on span "Restart" at bounding box center [964, 17] width 27 height 11
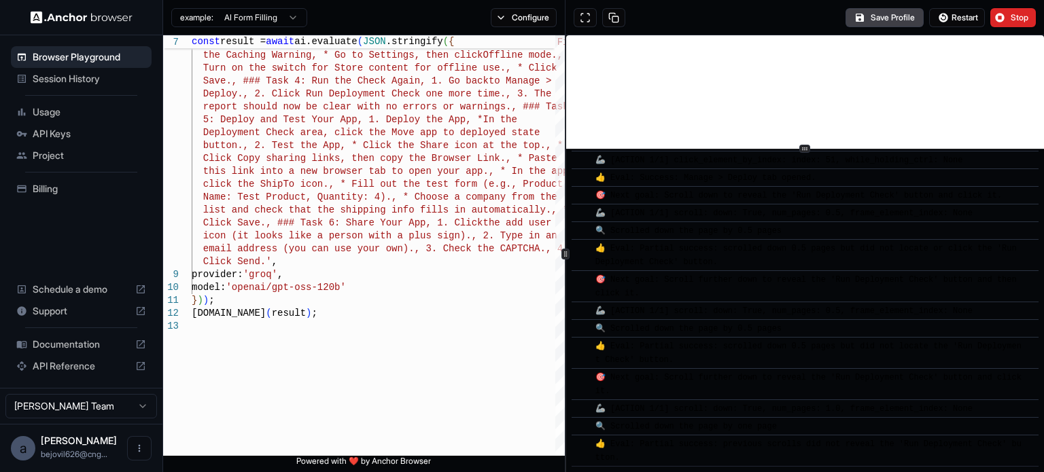
click at [793, 151] on div "​ [INFO] Started Execution ​ 🚀 Task: go to " [URL][DOMAIN_NAME] [URL][DOMAIN_NA…" at bounding box center [805, 253] width 478 height 437
click at [799, 261] on div "🔍 Scrolled down the page by 0.5 pages" at bounding box center [809, 262] width 428 height 14
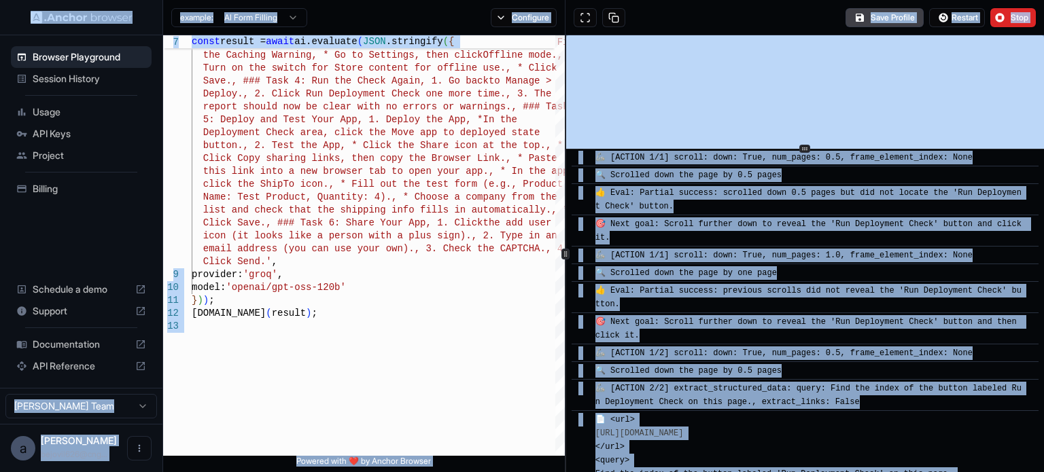
scroll to position [1187, 0]
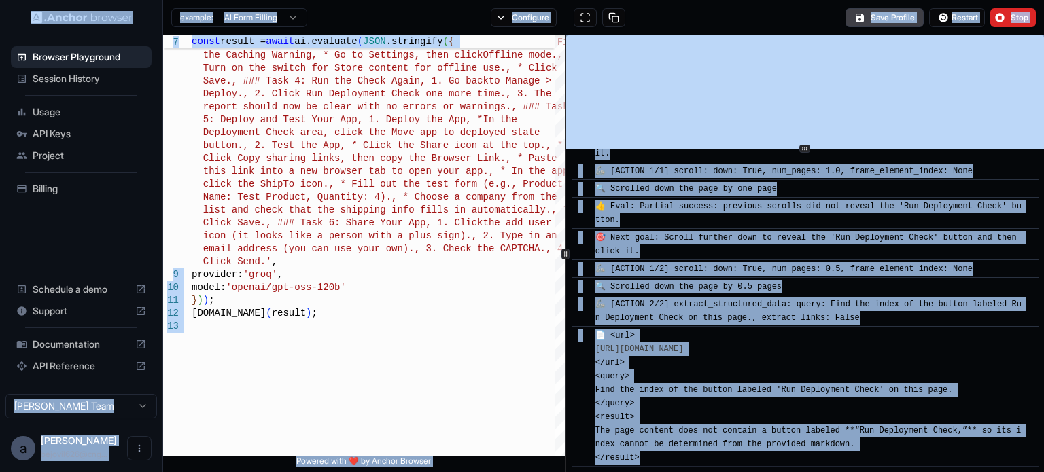
click at [803, 359] on div "📄 <url> [URL][DOMAIN_NAME] </url> <query> Find the index of the button labeled …" at bounding box center [809, 397] width 428 height 136
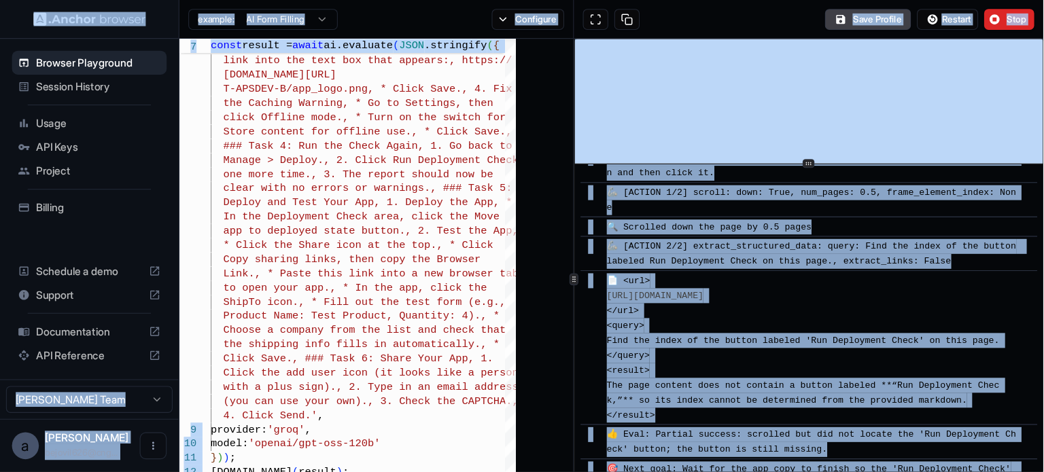
scroll to position [1466, 0]
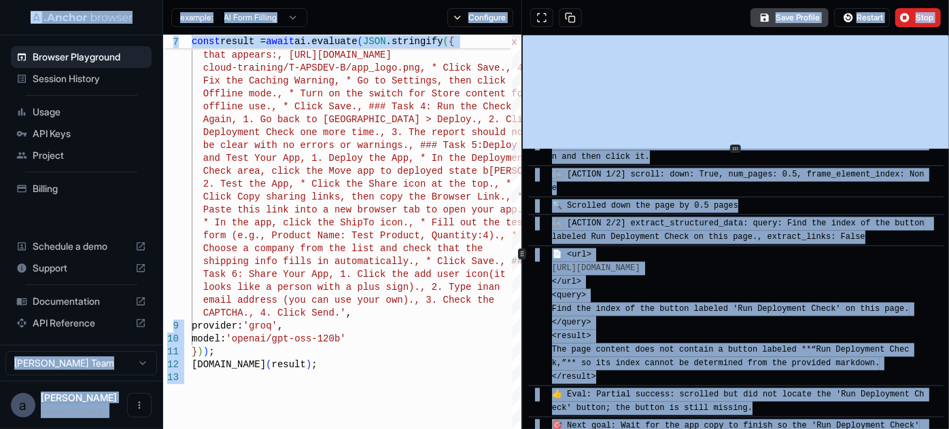
type textarea "**********"
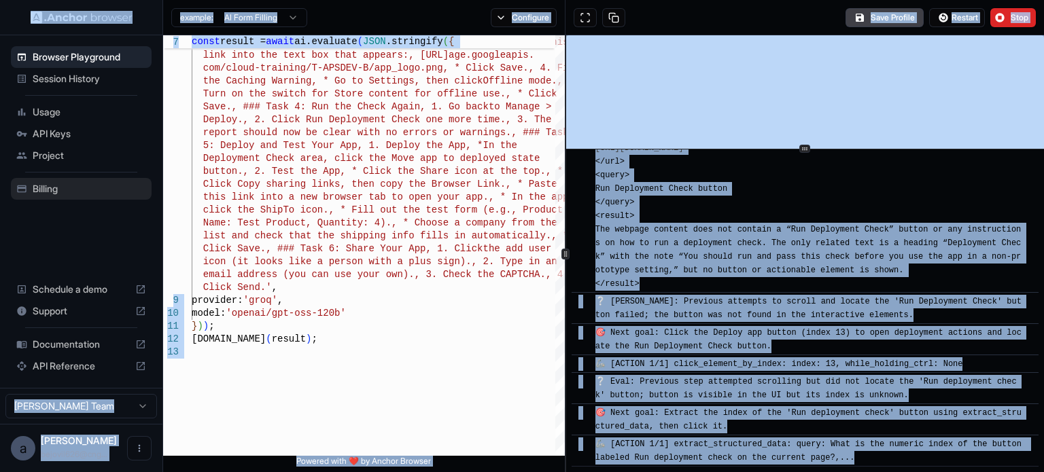
scroll to position [1879, 0]
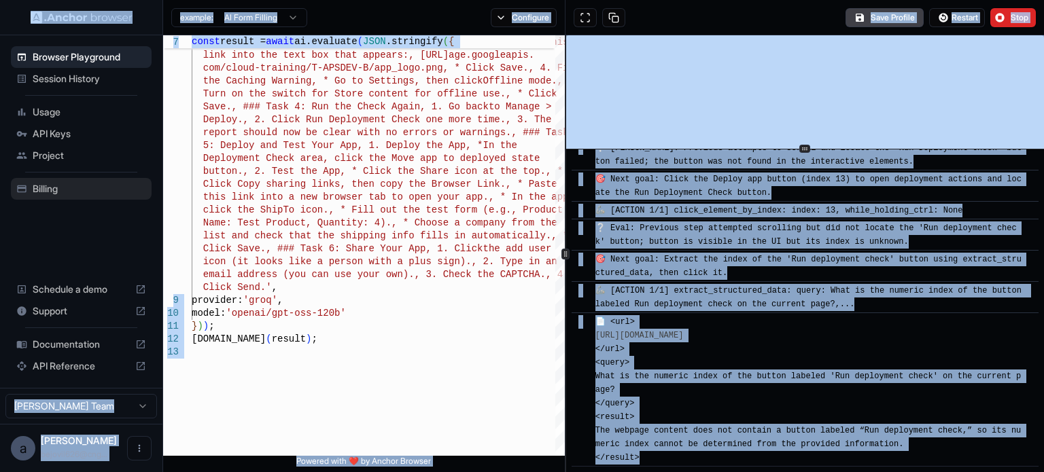
click at [815, 175] on span "🎯 Next goal: Click the Deploy app button (index 13) to open deployment actions …" at bounding box center [808, 186] width 426 height 23
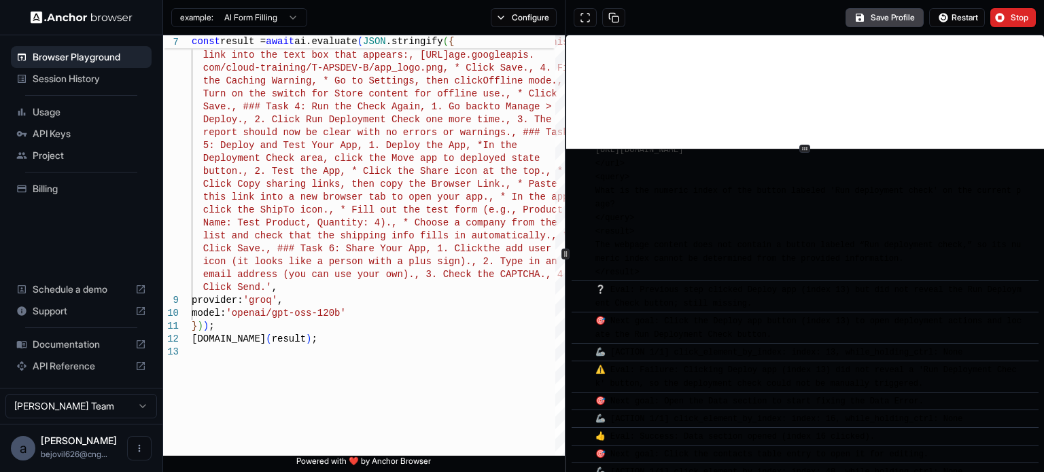
scroll to position [4691, 0]
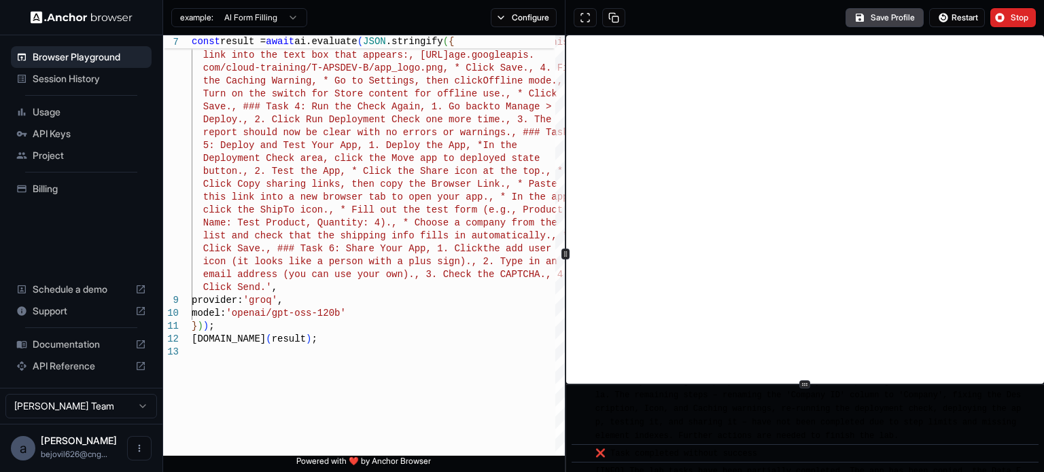
click at [807, 415] on div "​ [INFO] Started Execution ​ 🚀 Task: go to " [URL][DOMAIN_NAME] [URL][DOMAIN_NA…" at bounding box center [805, 253] width 478 height 437
click at [76, 176] on ul "Browser Playground Session History Usage API Keys Project Billing" at bounding box center [81, 123] width 152 height 164
click at [75, 175] on ul "Browser Playground Session History Usage API Keys Project Billing" at bounding box center [81, 123] width 152 height 164
click at [72, 179] on div "Billing" at bounding box center [81, 189] width 141 height 22
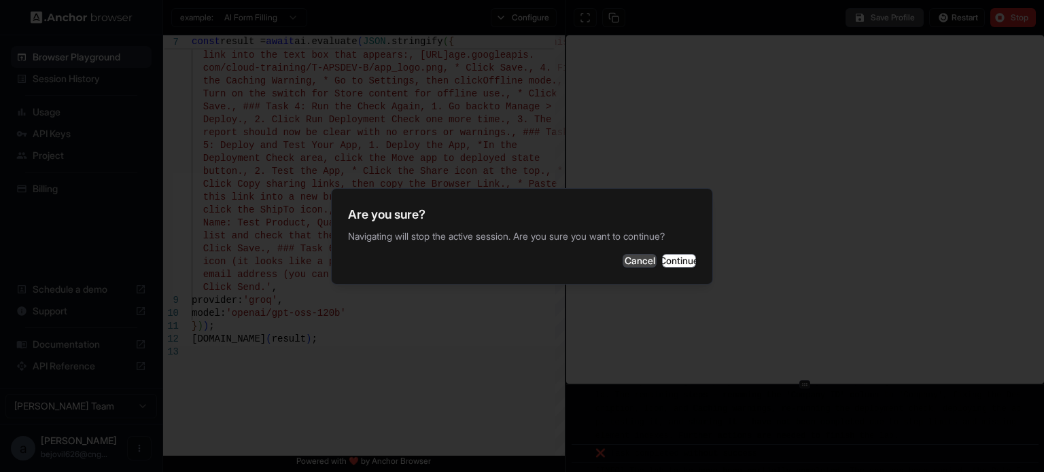
click at [622, 260] on button "Cancel" at bounding box center [639, 261] width 34 height 14
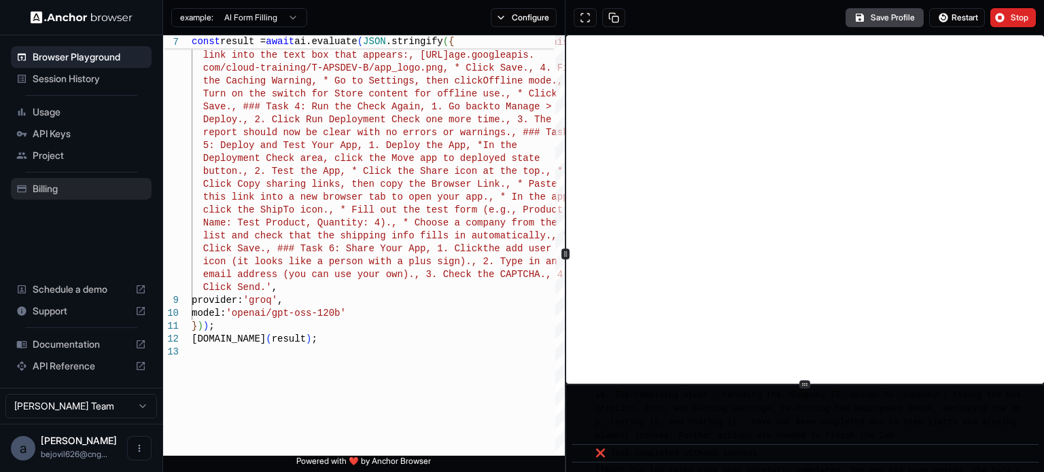
click at [87, 185] on span "Billing" at bounding box center [89, 189] width 113 height 14
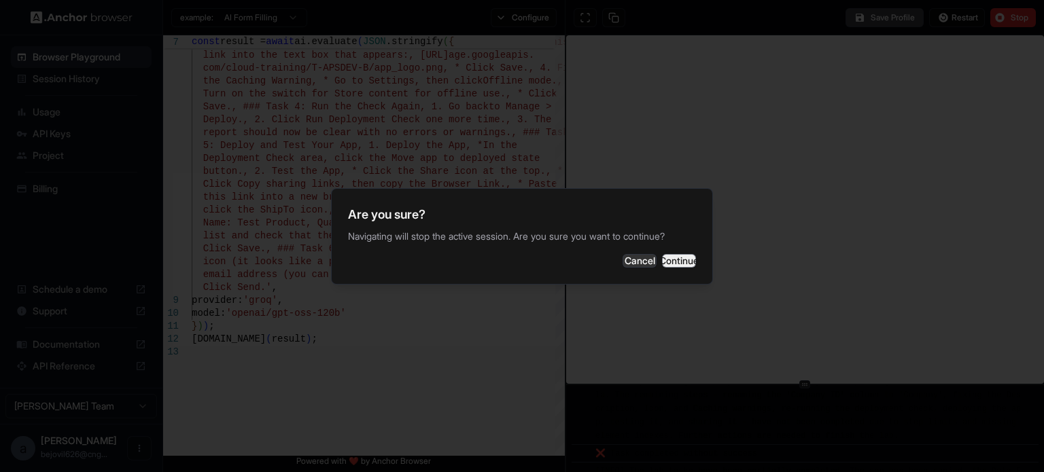
click at [662, 256] on button "Continue" at bounding box center [679, 261] width 34 height 14
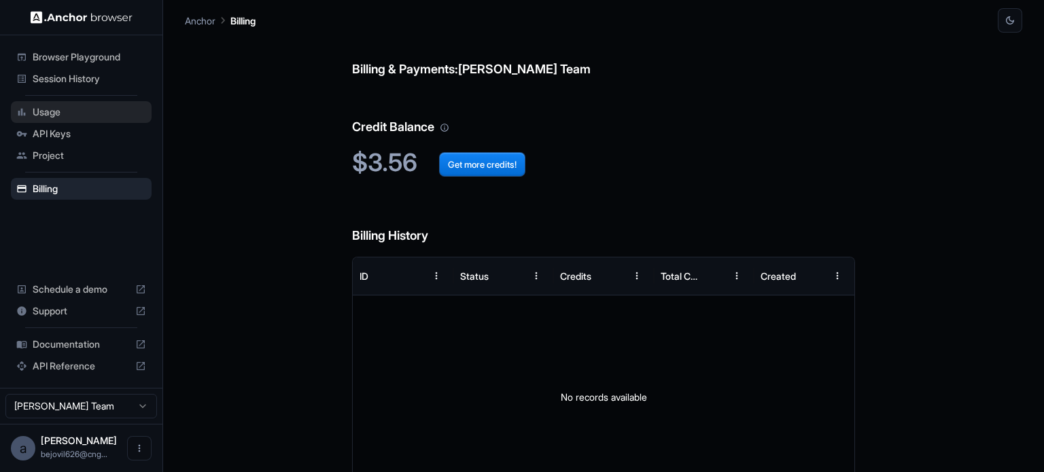
click at [79, 113] on span "Usage" at bounding box center [89, 112] width 113 height 14
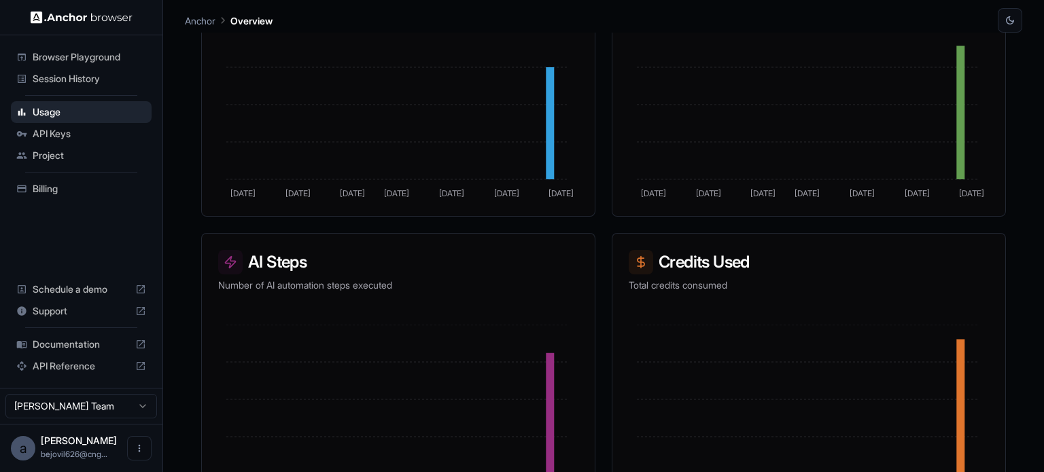
scroll to position [366, 0]
